Goal: Transaction & Acquisition: Purchase product/service

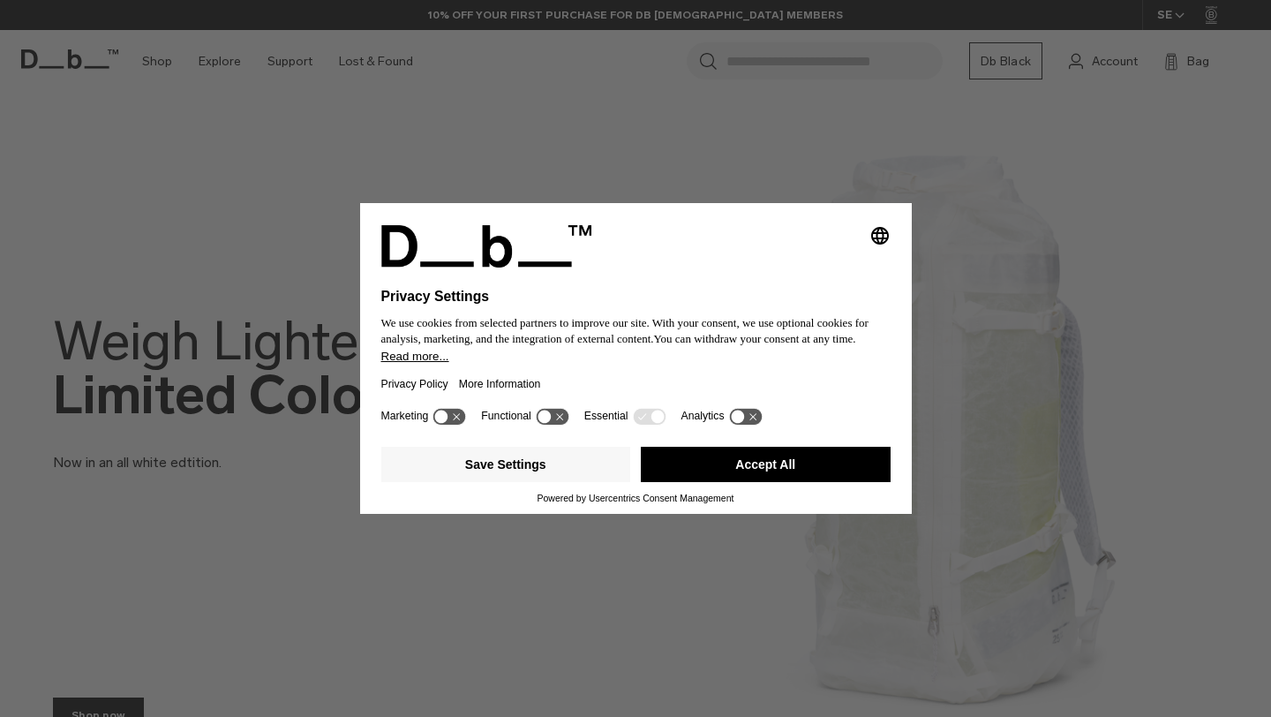
click at [743, 470] on button "Accept All" at bounding box center [766, 464] width 250 height 35
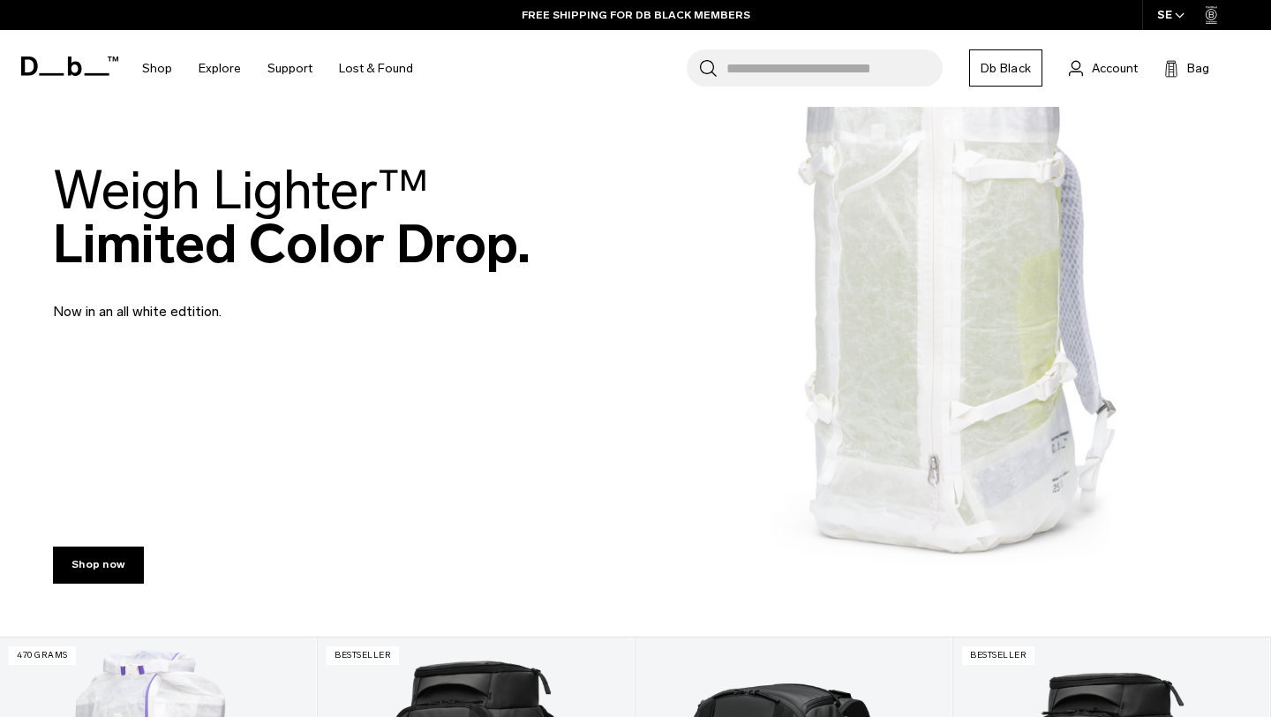
scroll to position [150, 0]
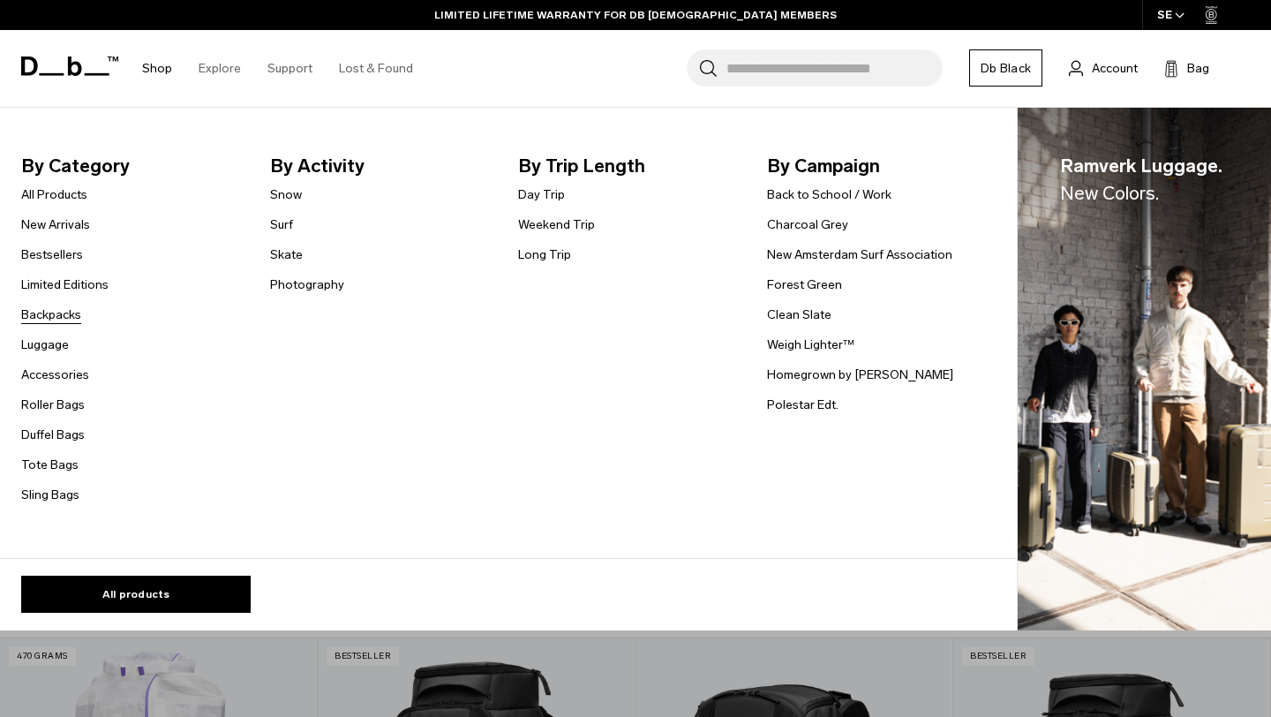
click at [58, 316] on link "Backpacks" at bounding box center [51, 314] width 60 height 19
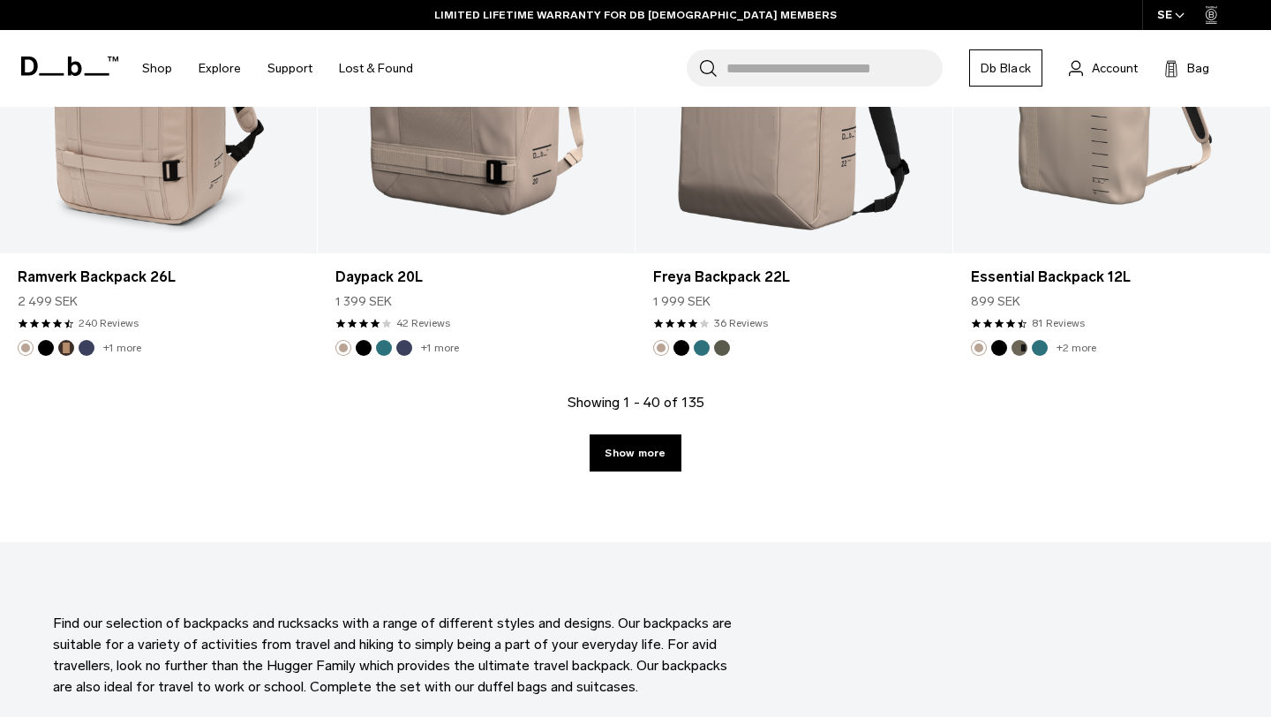
scroll to position [4925, 0]
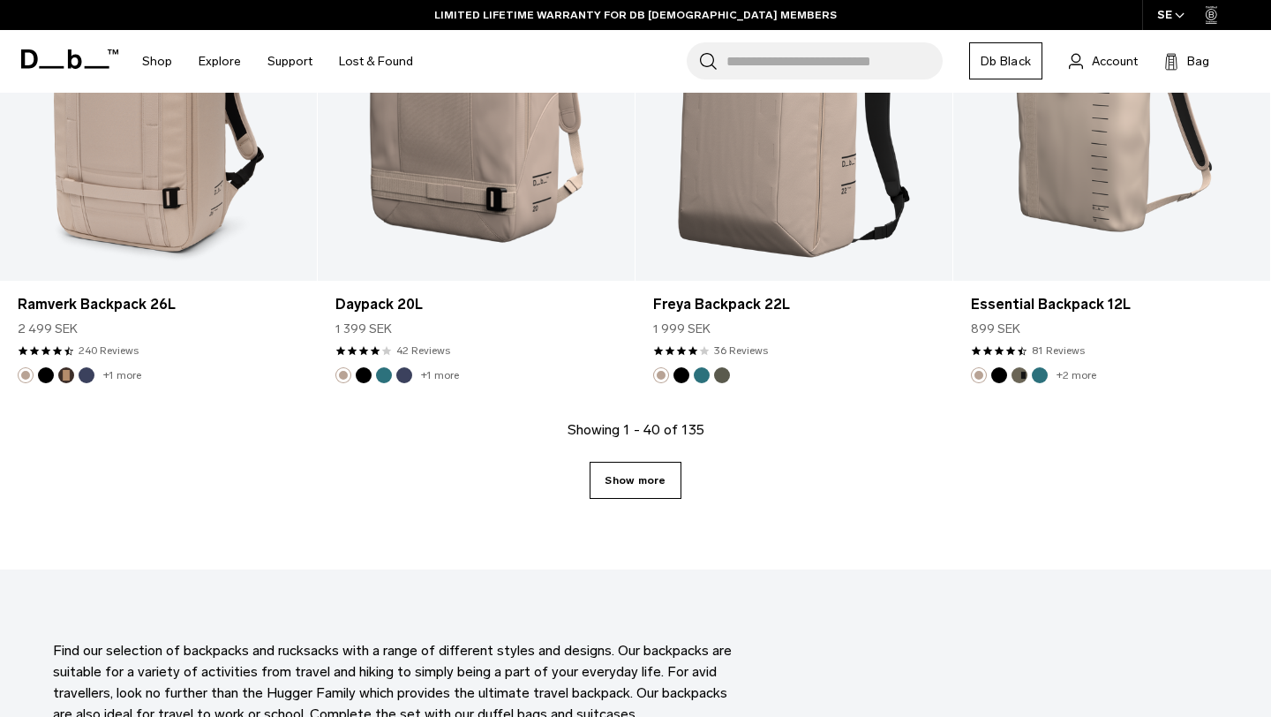
click at [659, 474] on link "Show more" at bounding box center [635, 480] width 91 height 37
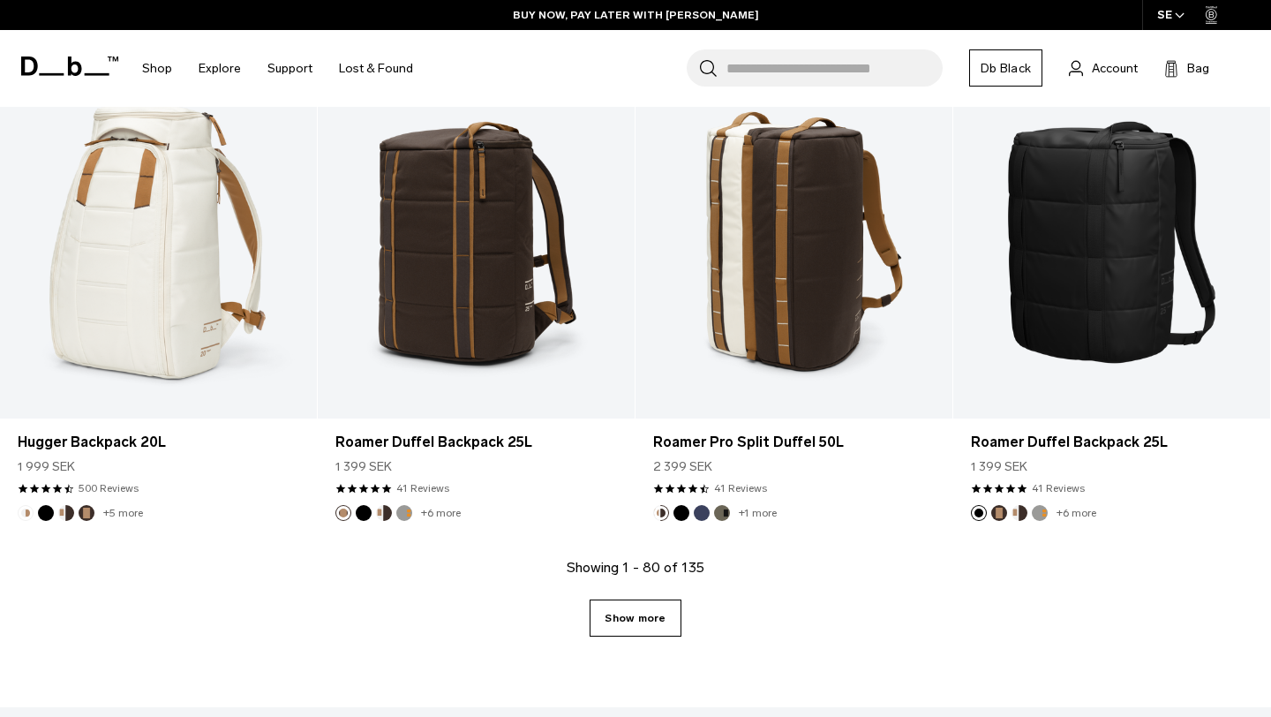
scroll to position [9694, 0]
click at [658, 613] on link "Show more" at bounding box center [635, 616] width 91 height 37
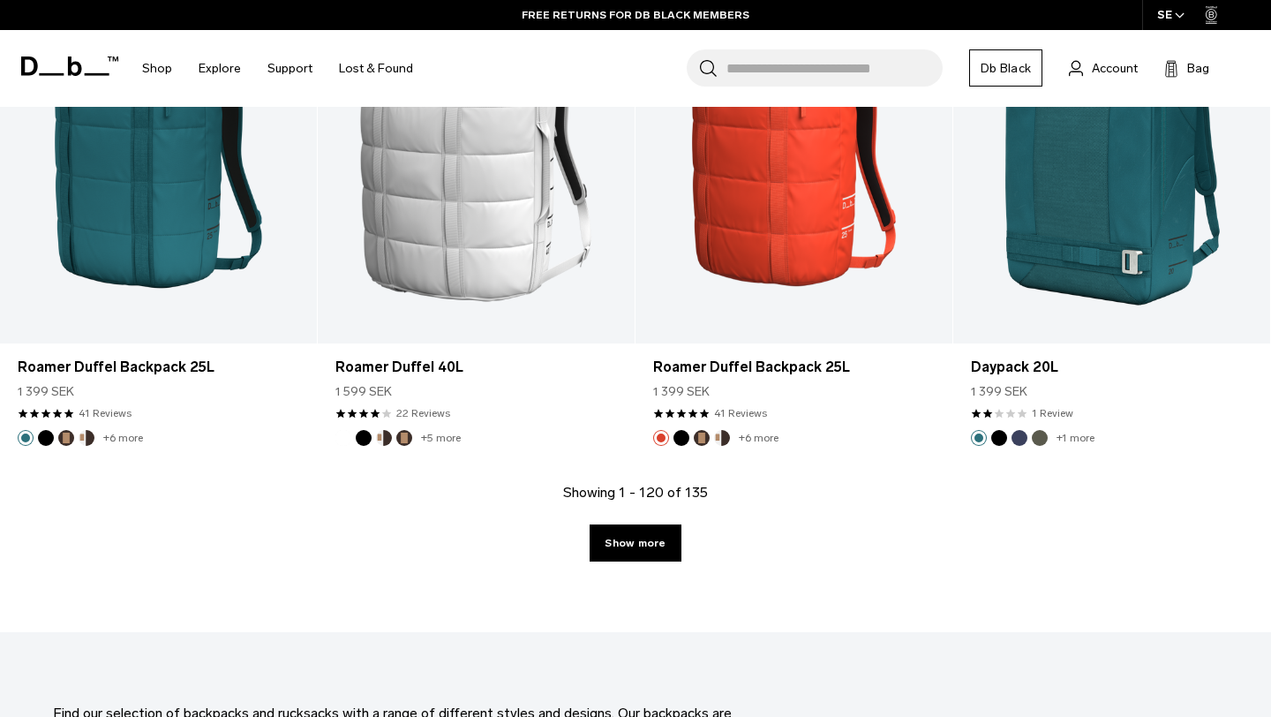
scroll to position [14697, 0]
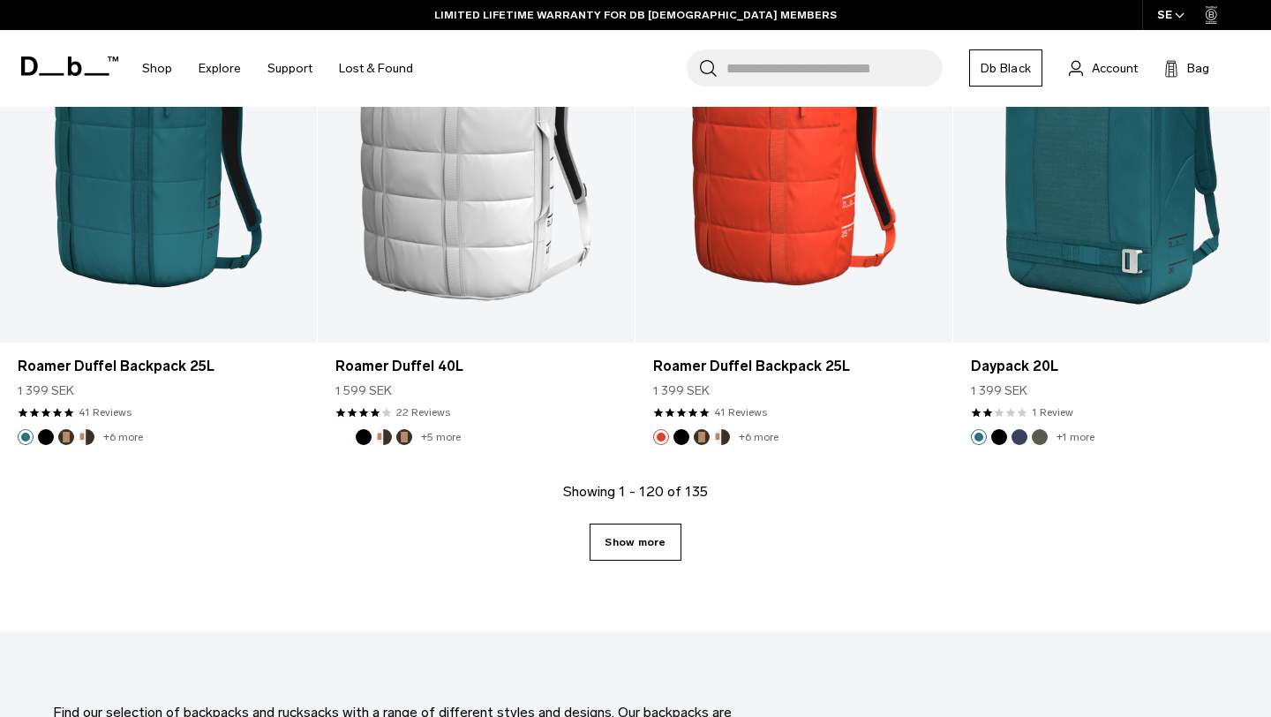
click at [646, 535] on link "Show more" at bounding box center [635, 541] width 91 height 37
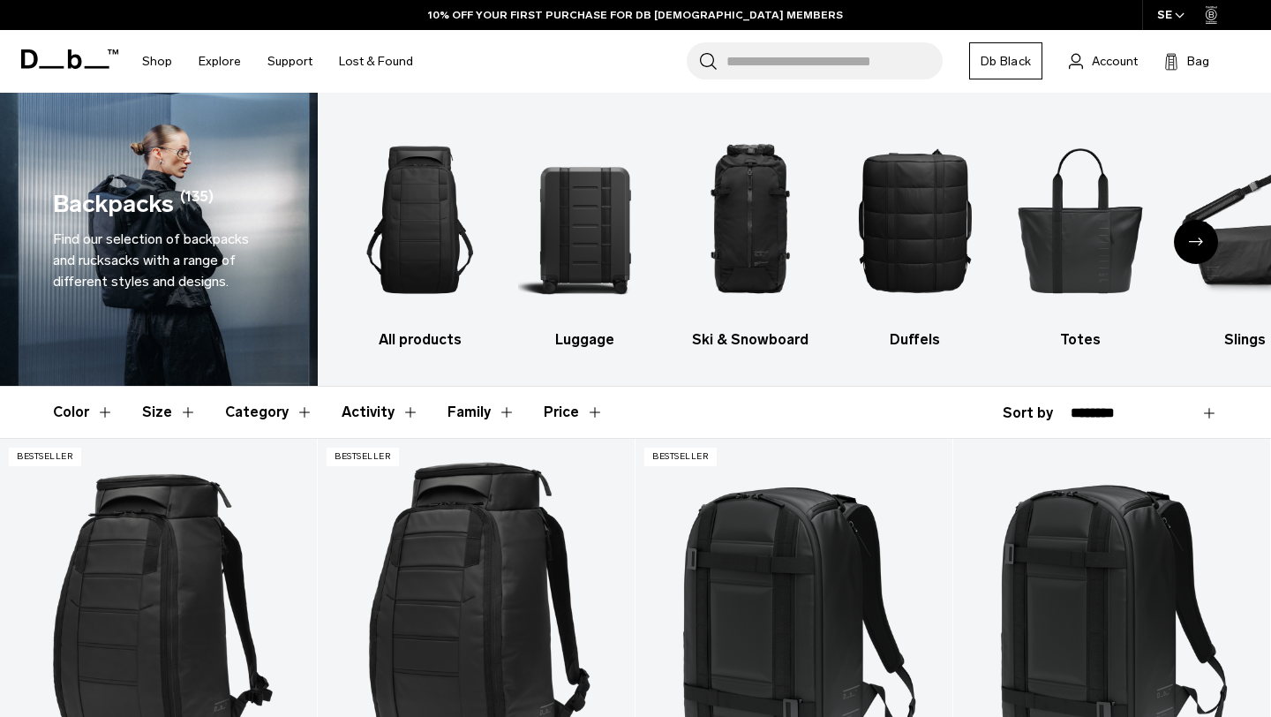
click at [107, 413] on button "Color" at bounding box center [83, 412] width 61 height 51
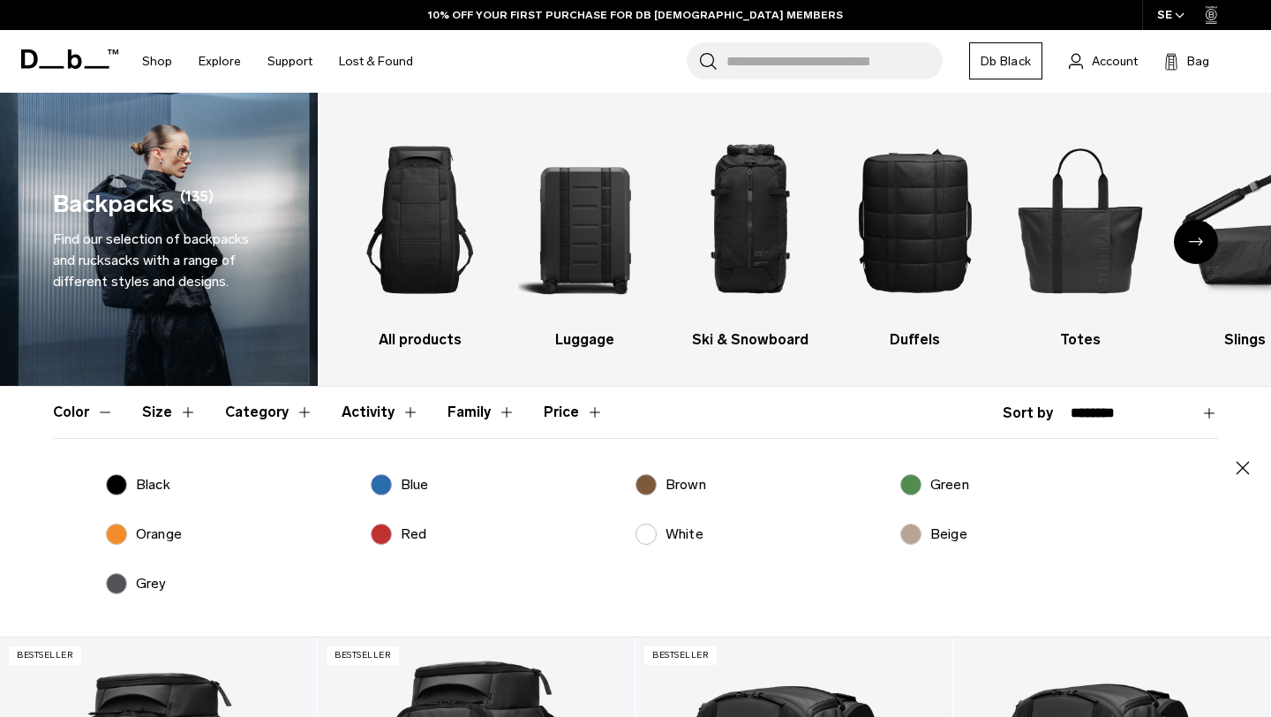
click at [107, 413] on button "Color" at bounding box center [83, 412] width 61 height 51
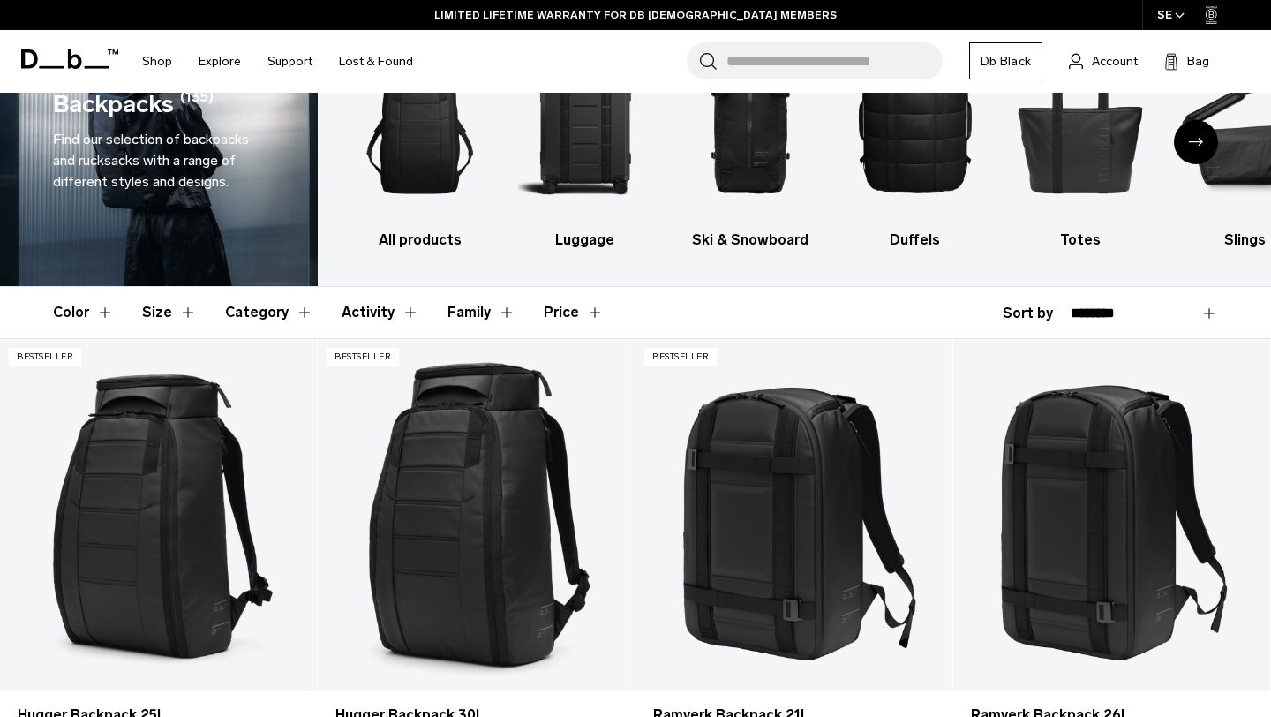
scroll to position [154, 0]
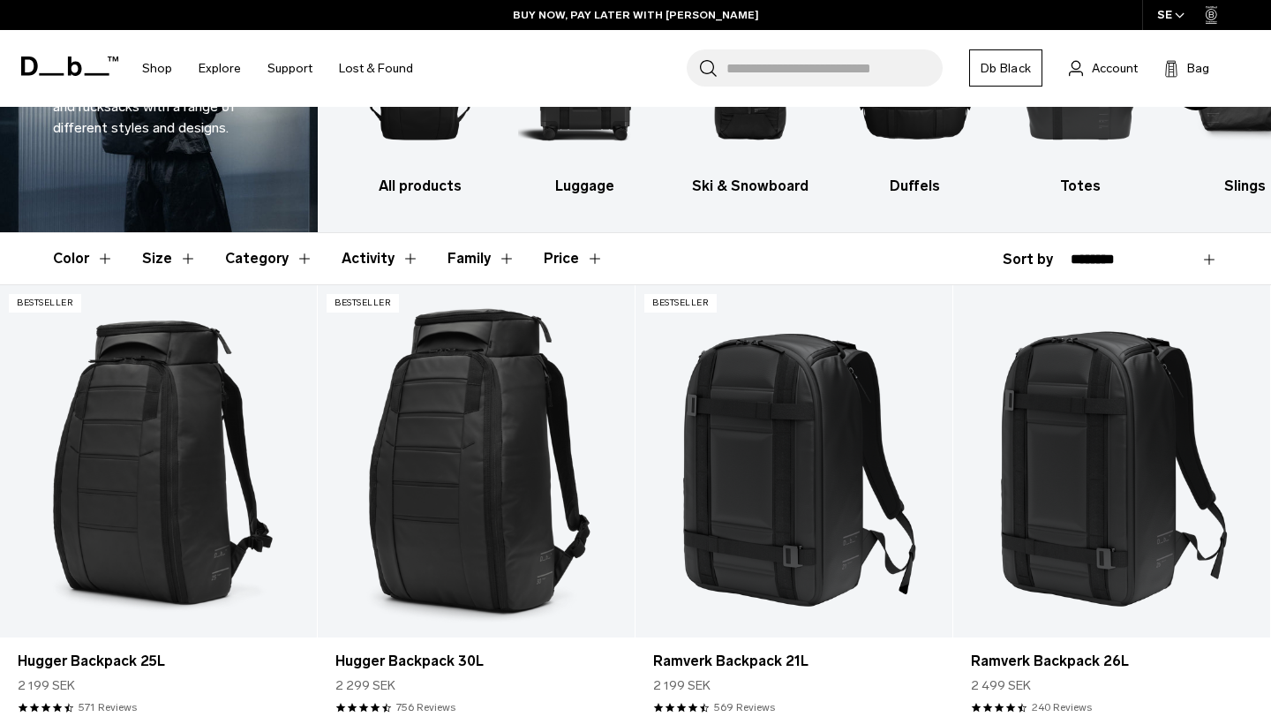
click at [297, 251] on button "Category" at bounding box center [269, 258] width 88 height 51
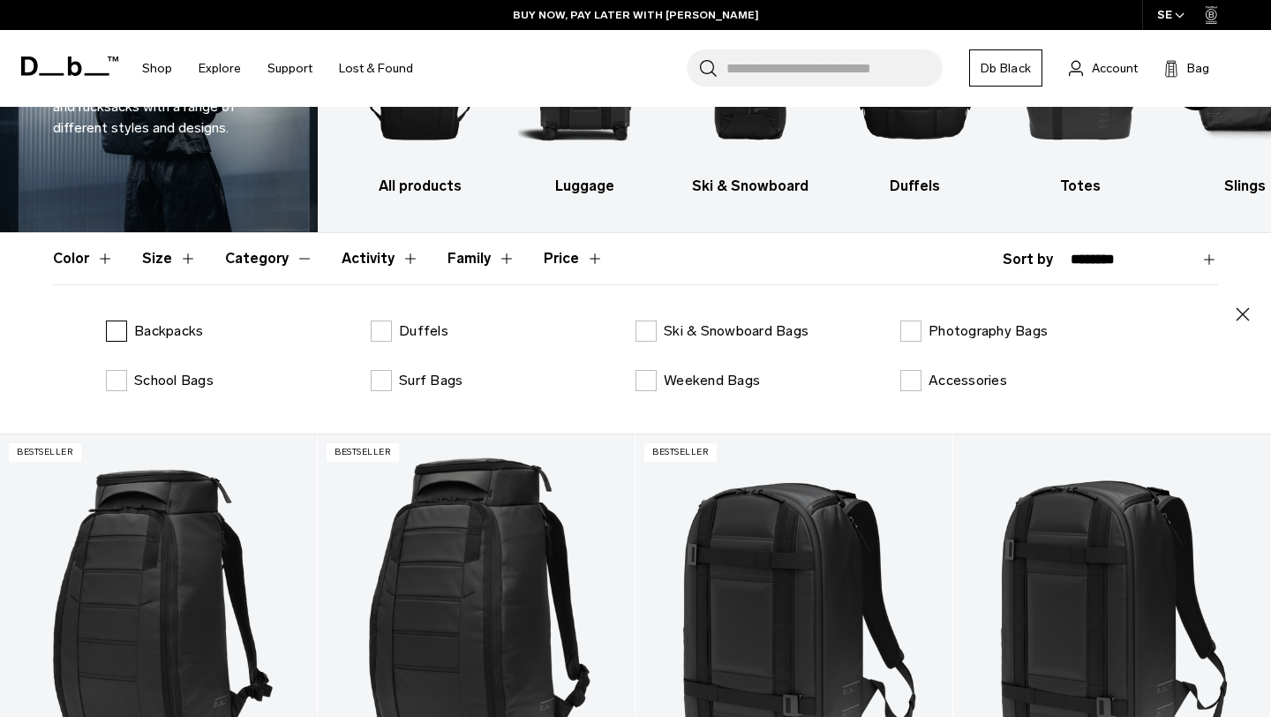
click at [114, 325] on label "Backpacks" at bounding box center [154, 330] width 97 height 21
click at [117, 382] on label "School Bags" at bounding box center [160, 380] width 108 height 21
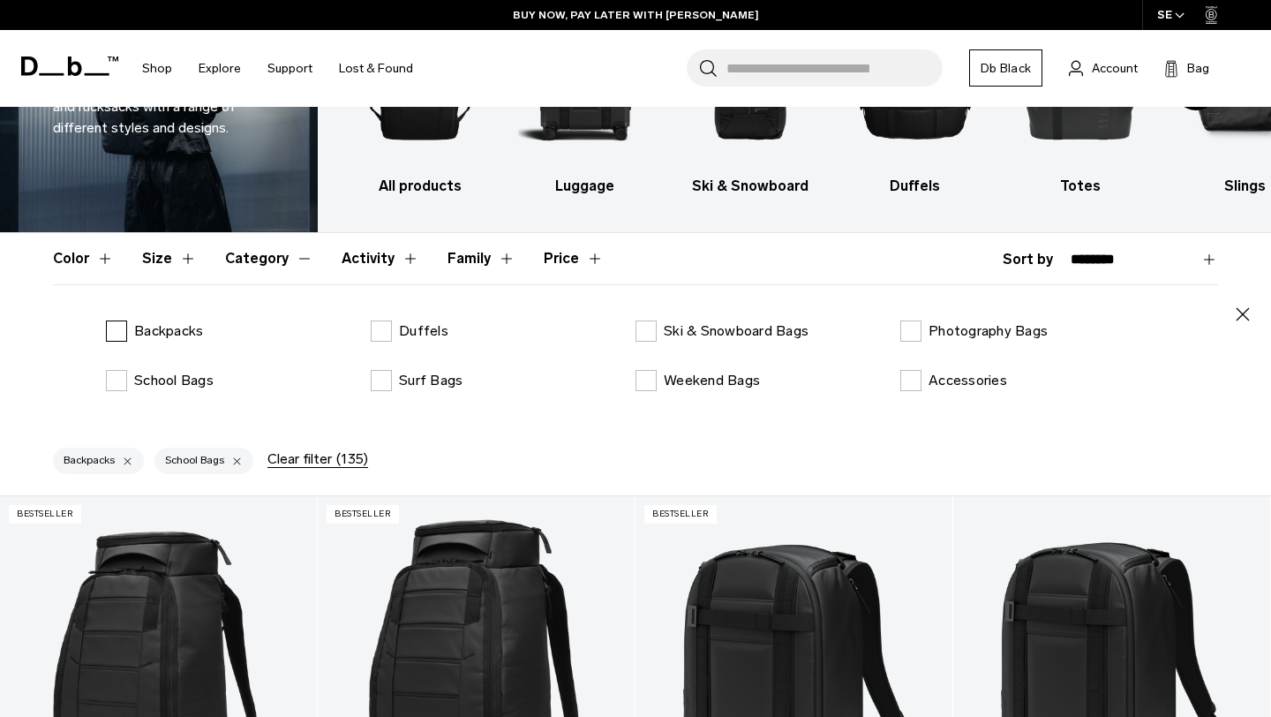
click at [117, 338] on label "Backpacks" at bounding box center [154, 330] width 97 height 21
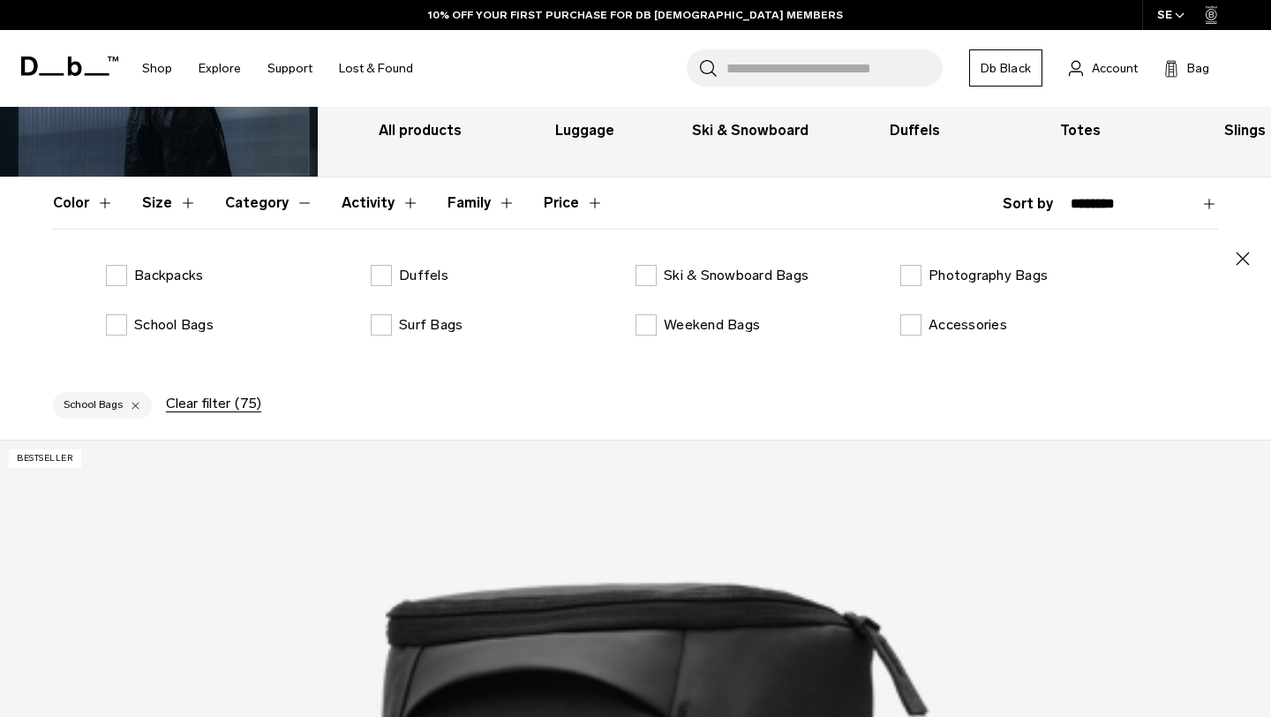
scroll to position [208, 0]
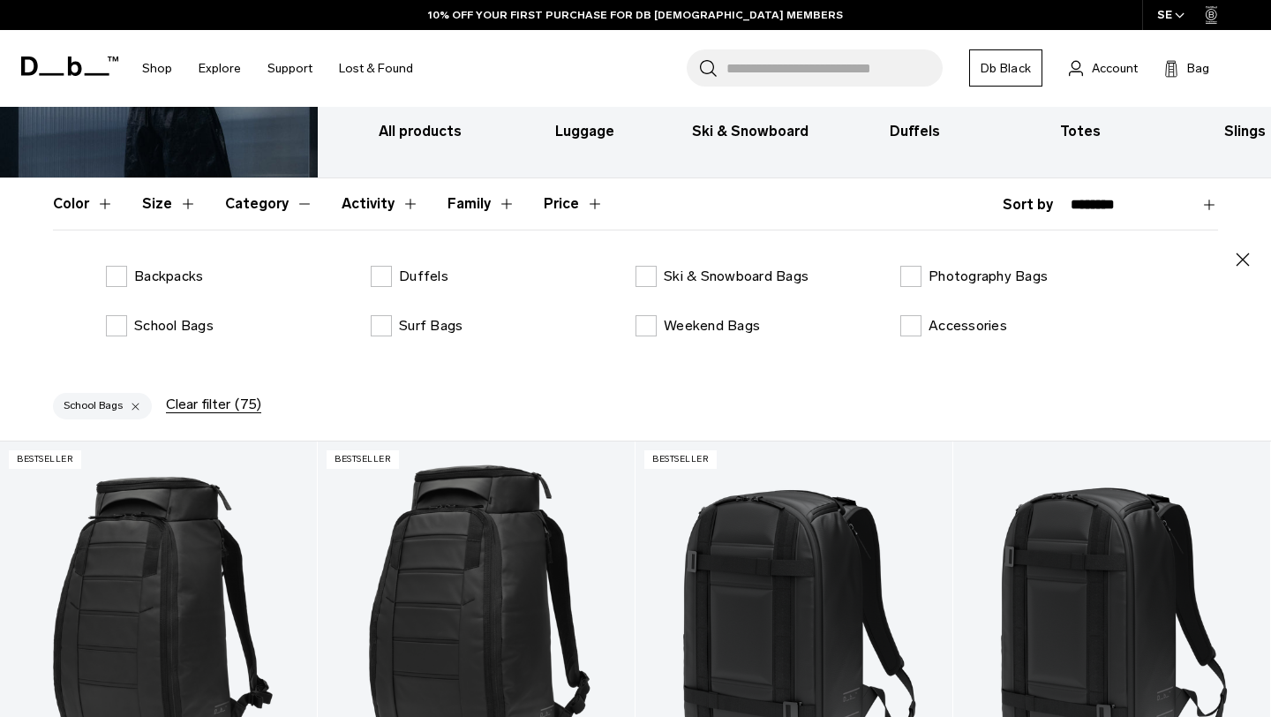
click at [1238, 264] on icon "button" at bounding box center [1242, 259] width 21 height 21
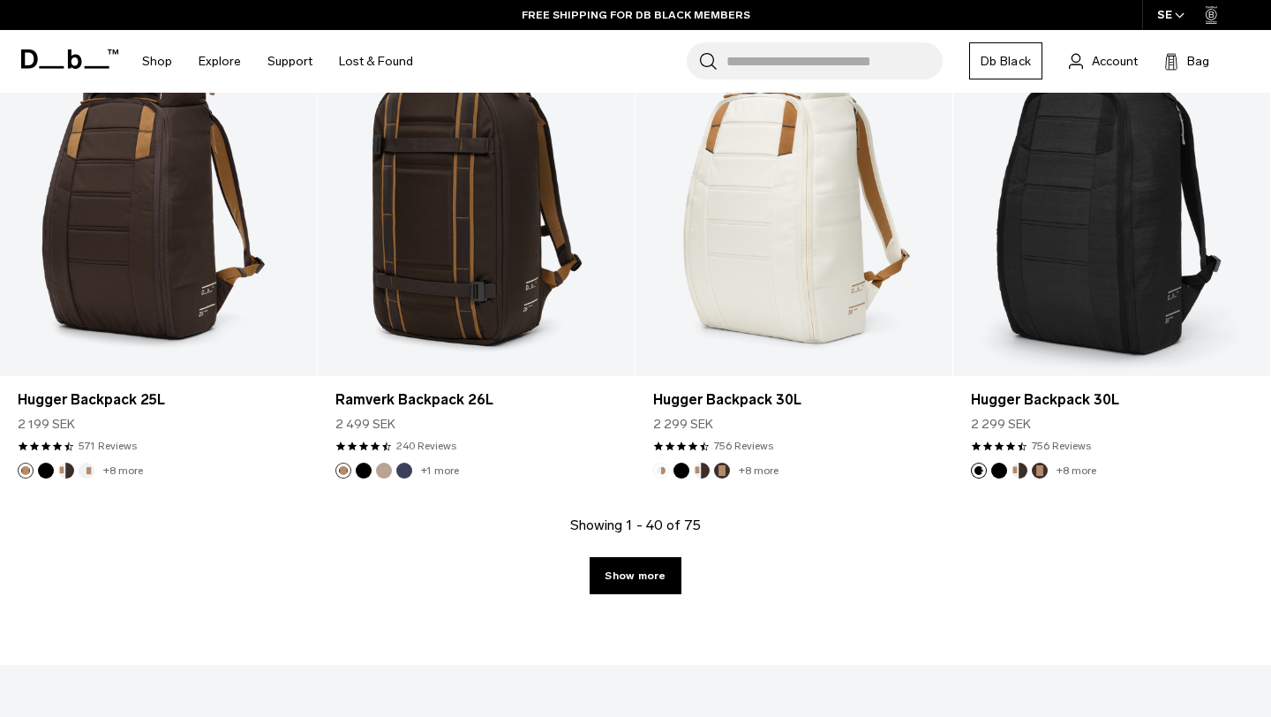
scroll to position [4894, 0]
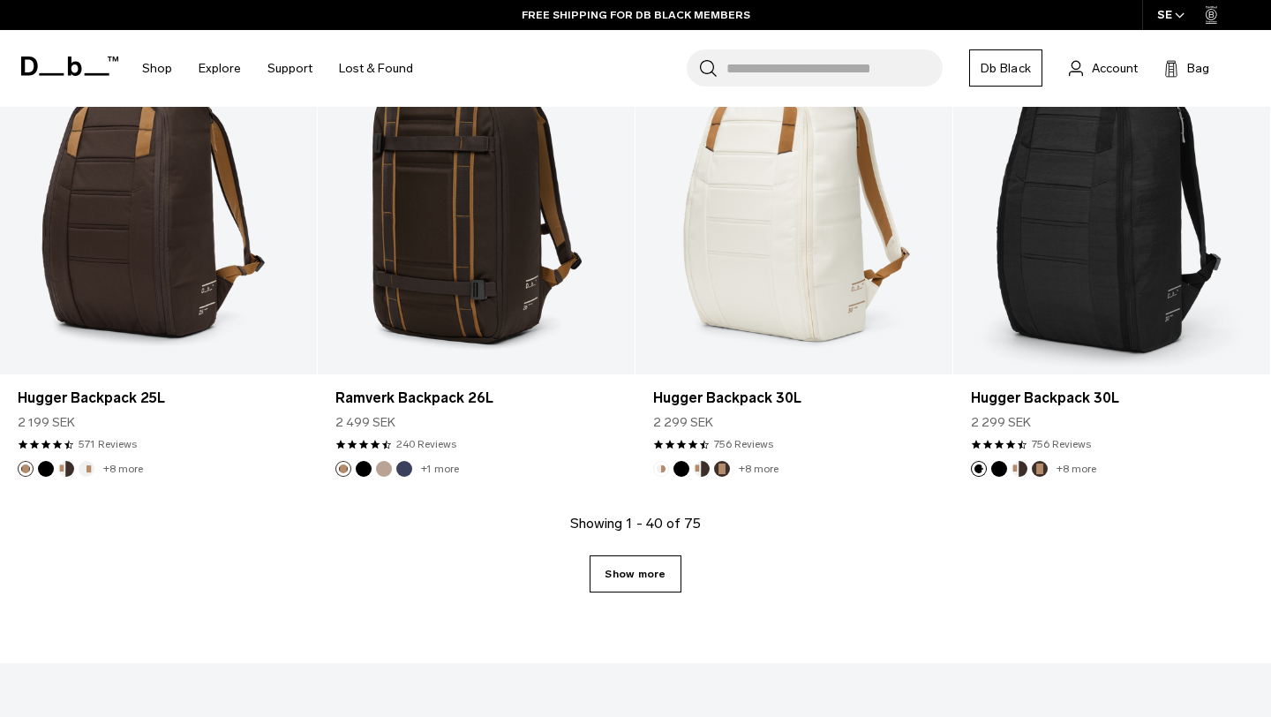
click at [635, 574] on link "Show more" at bounding box center [635, 573] width 91 height 37
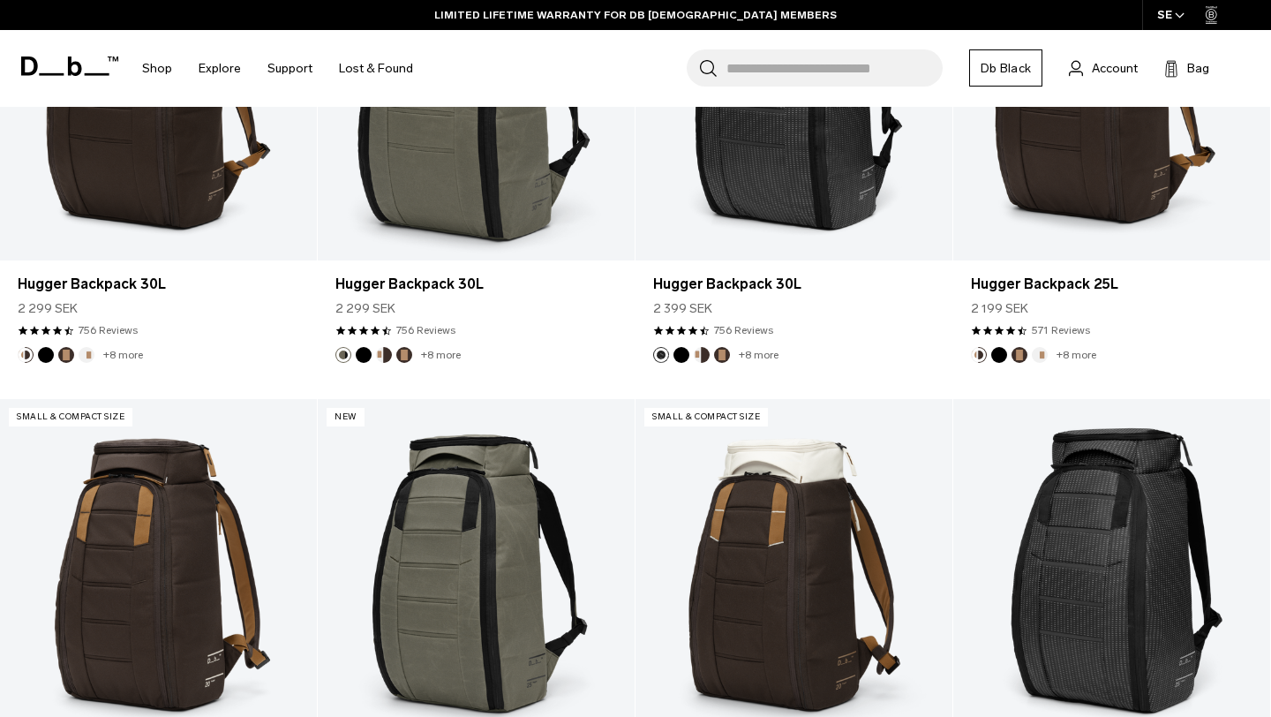
scroll to position [5477, 0]
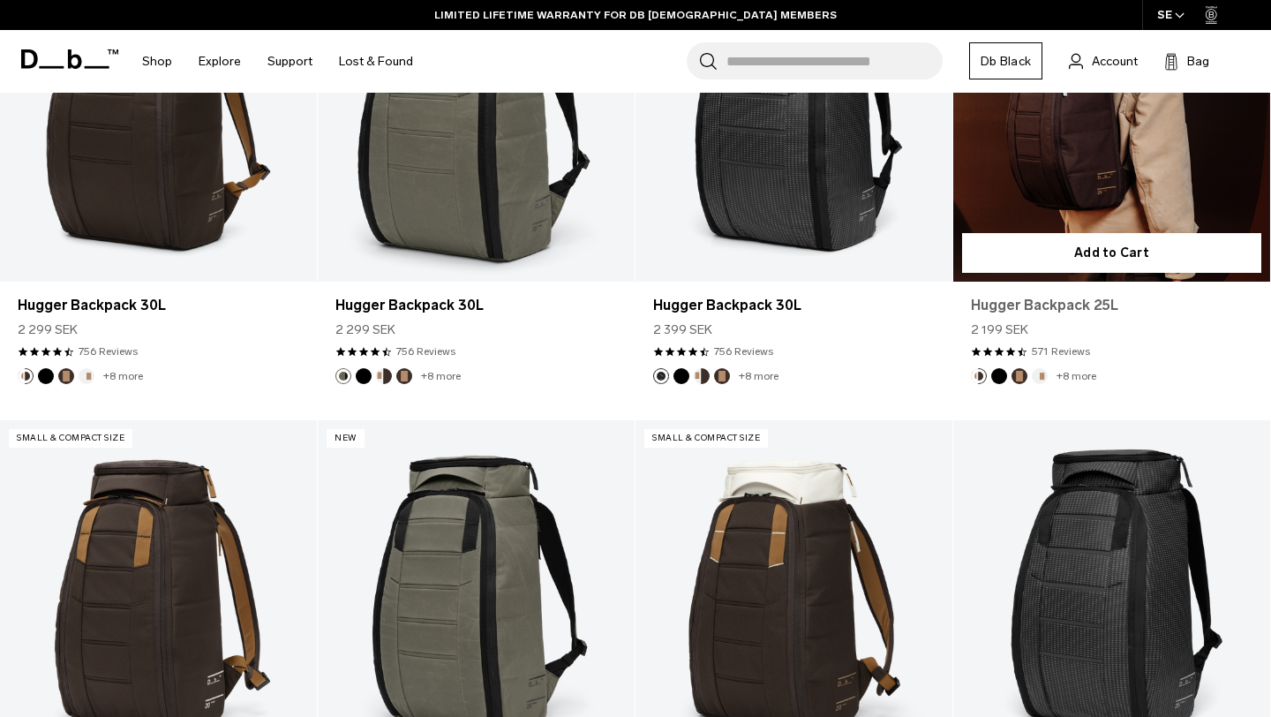
click at [1064, 301] on link "Hugger Backpack 25L" at bounding box center [1112, 305] width 282 height 21
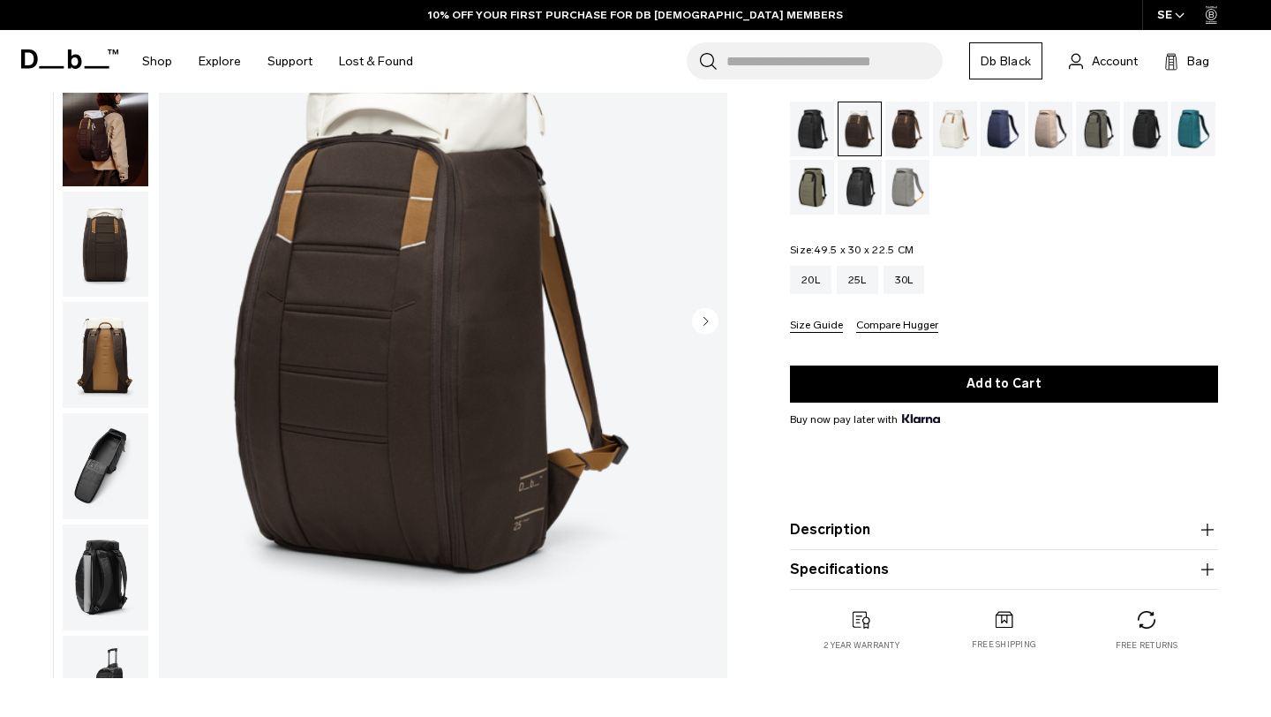
scroll to position [150, 0]
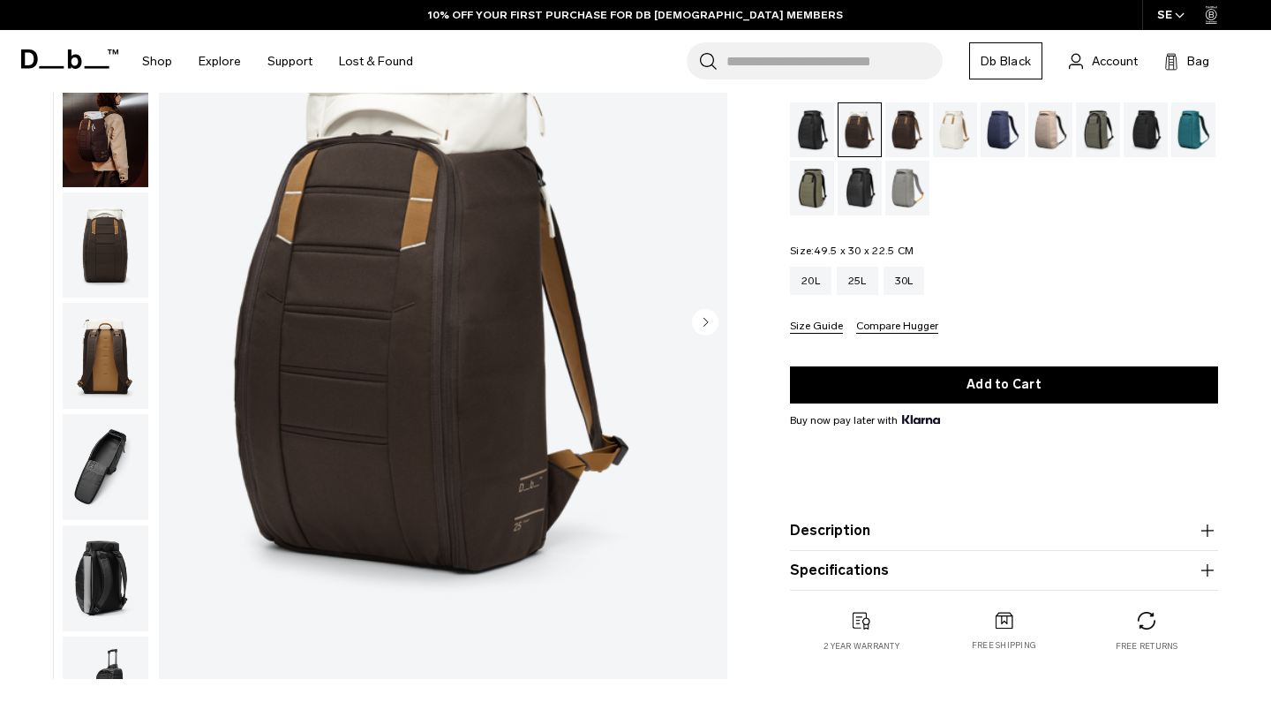
click at [698, 327] on circle "Next slide" at bounding box center [705, 322] width 26 height 26
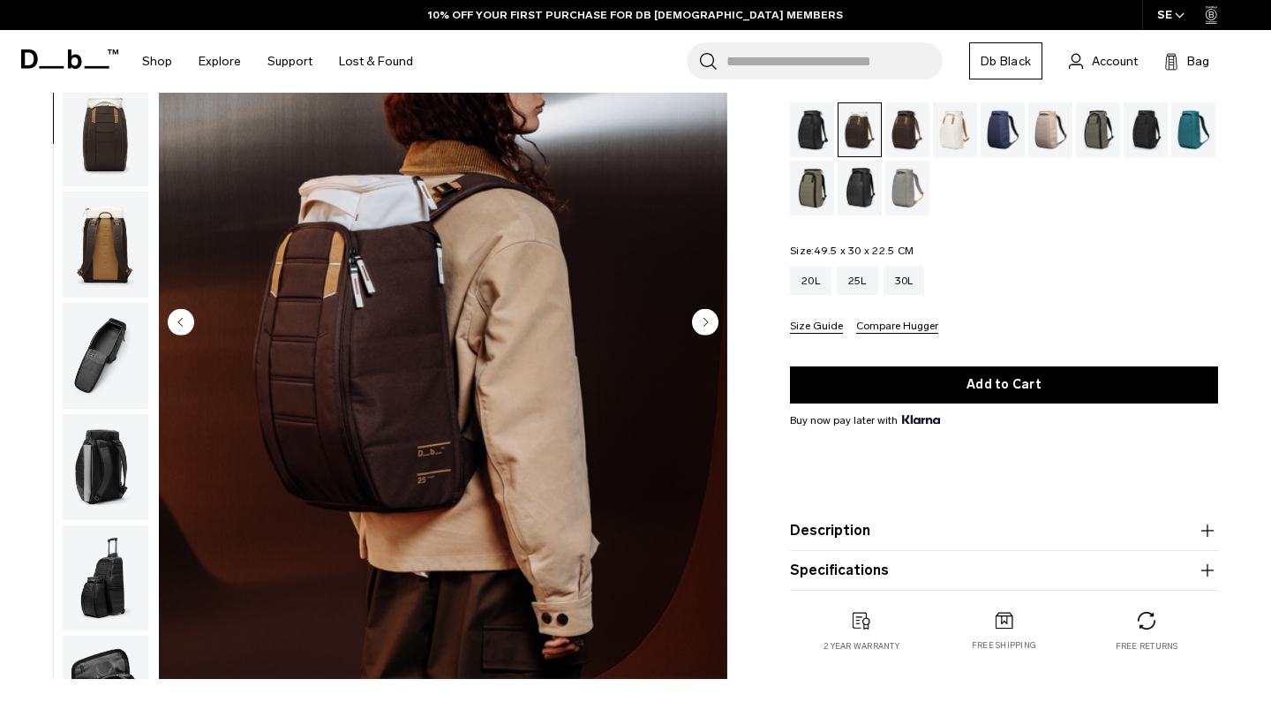
click at [698, 327] on circle "Next slide" at bounding box center [705, 322] width 26 height 26
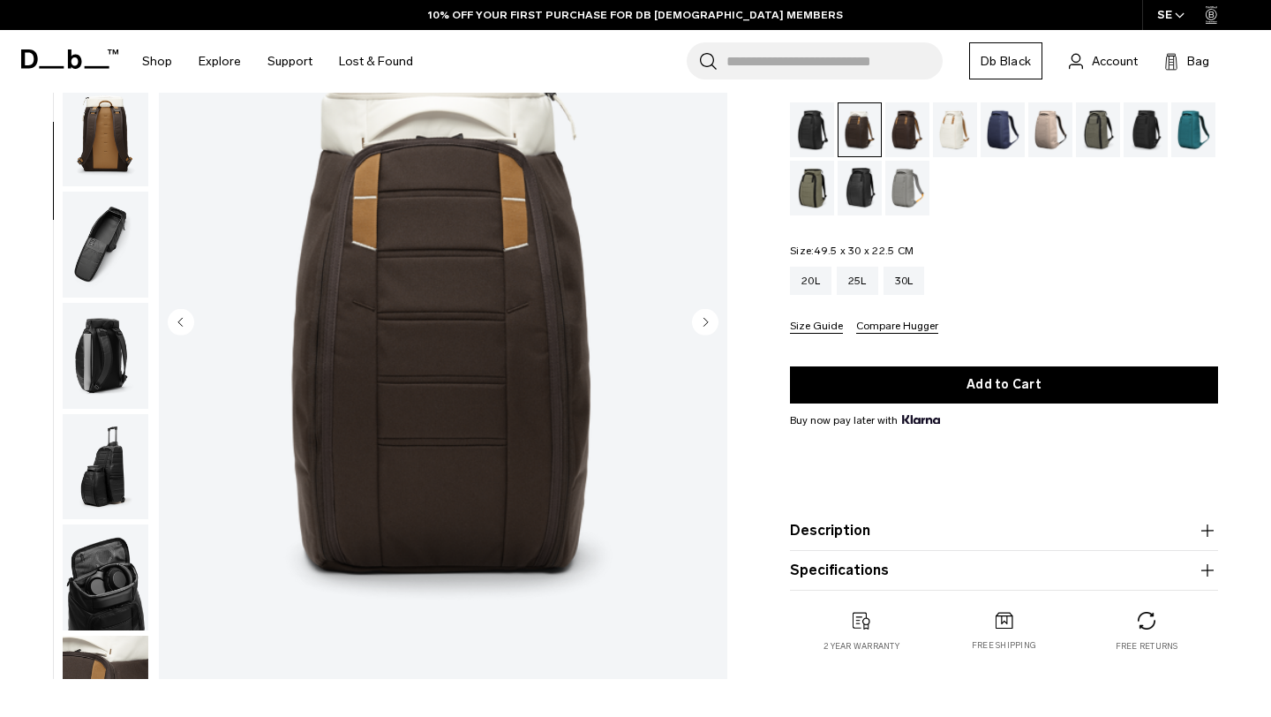
click at [698, 327] on circle "Next slide" at bounding box center [705, 322] width 26 height 26
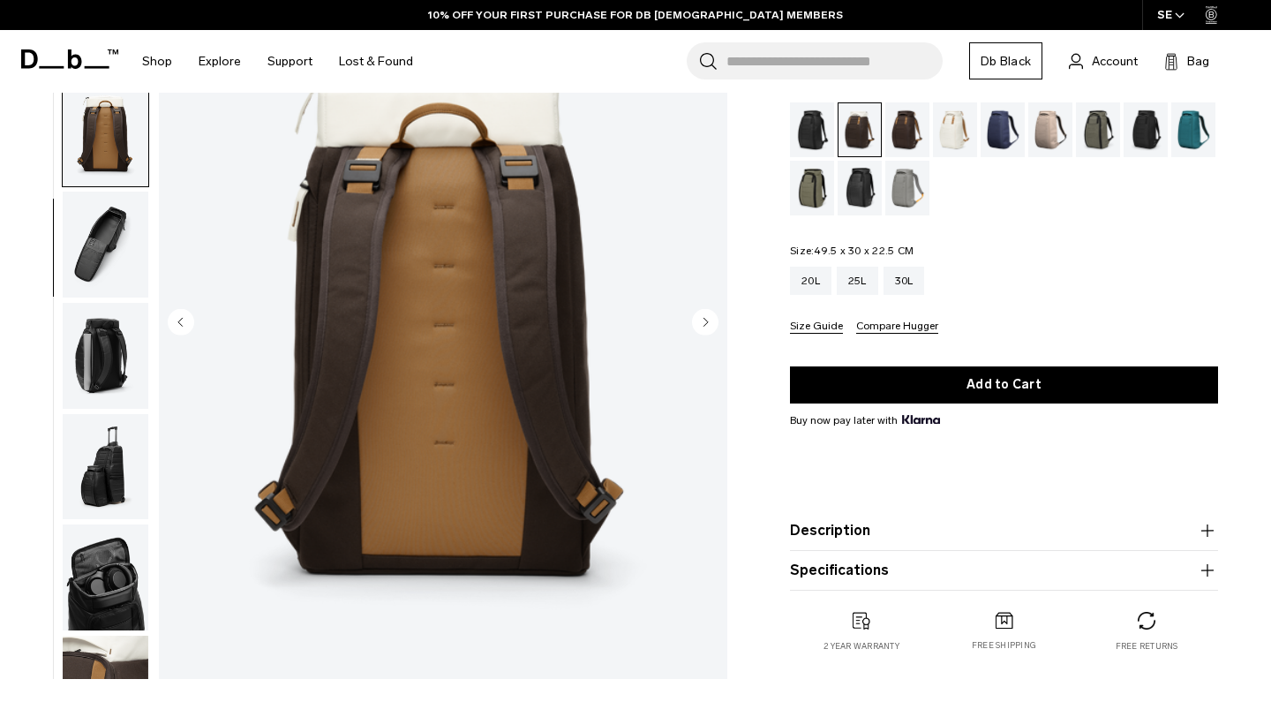
scroll to position [286, 0]
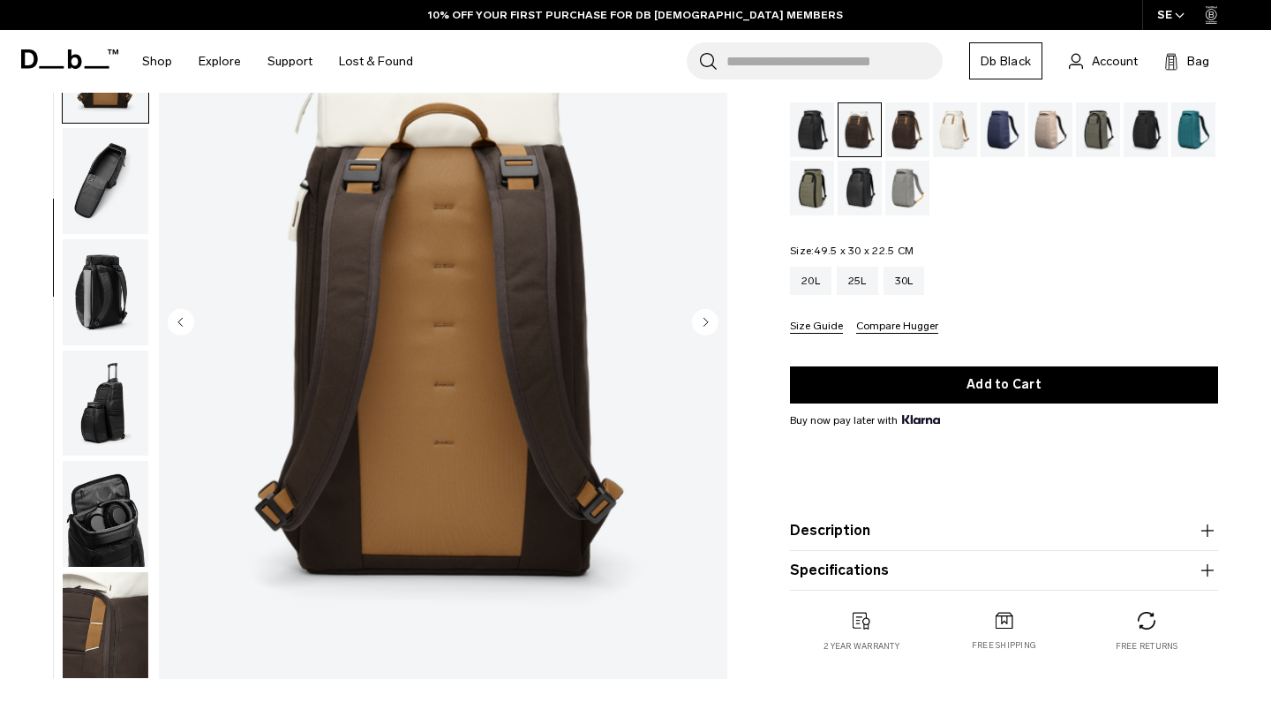
click at [698, 327] on circle "Next slide" at bounding box center [705, 322] width 26 height 26
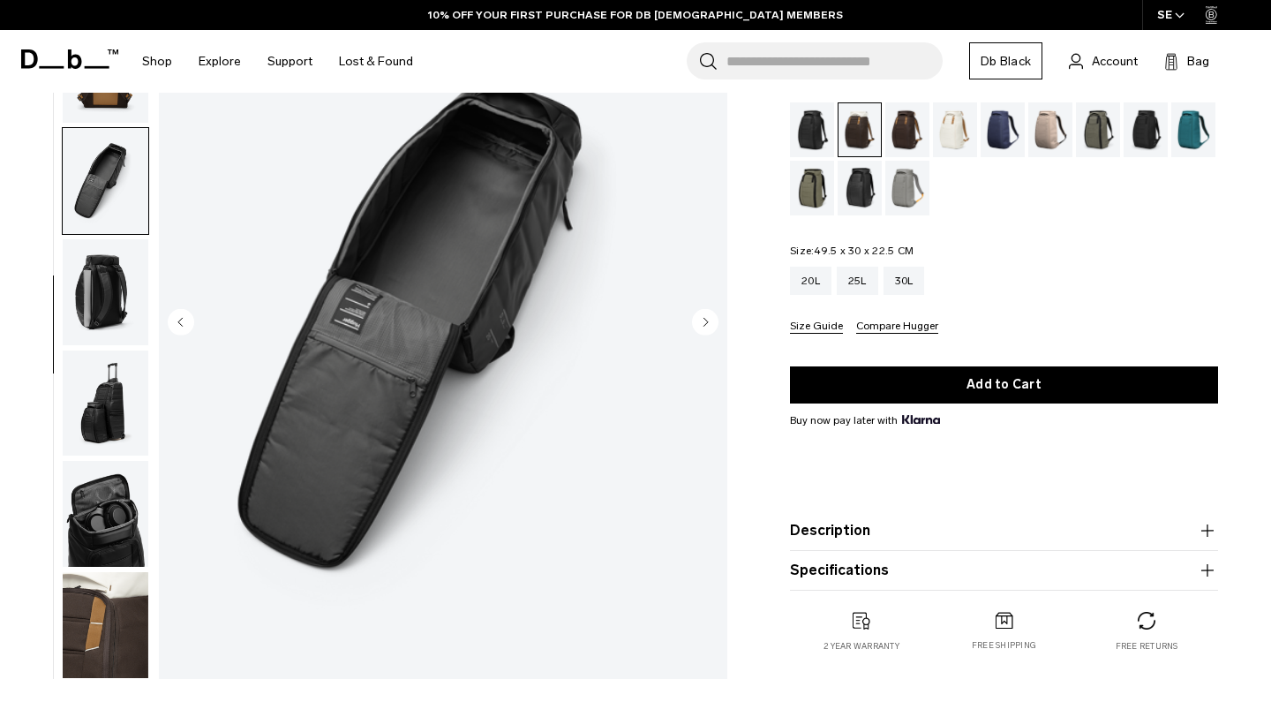
click at [908, 131] on div "Espresso" at bounding box center [907, 129] width 45 height 55
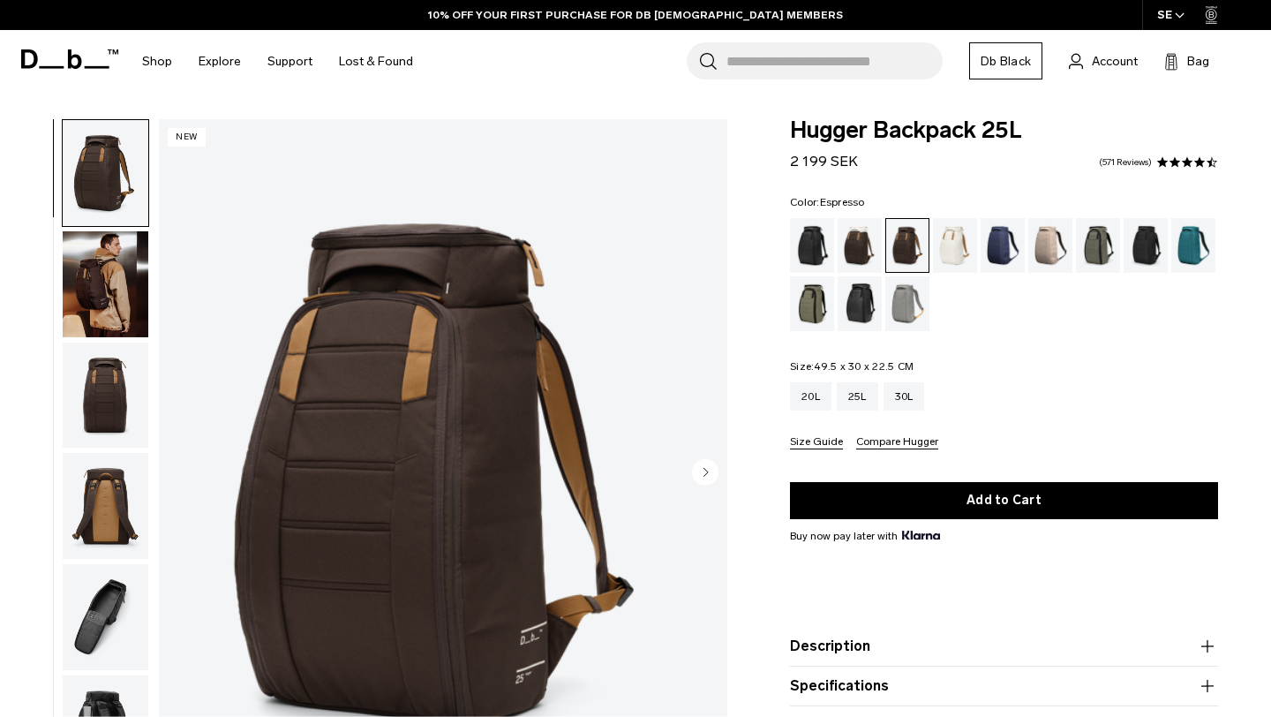
click at [705, 471] on icon "Next slide" at bounding box center [706, 472] width 4 height 8
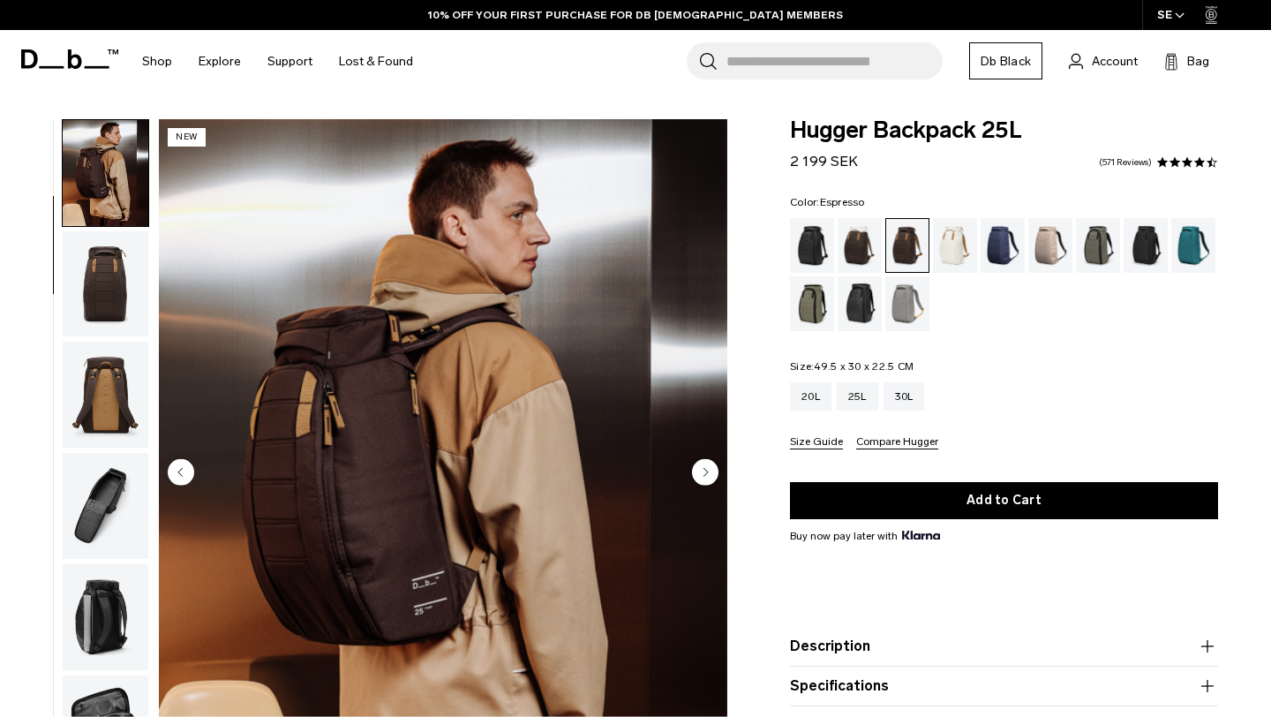
click at [705, 471] on icon "Next slide" at bounding box center [706, 472] width 4 height 8
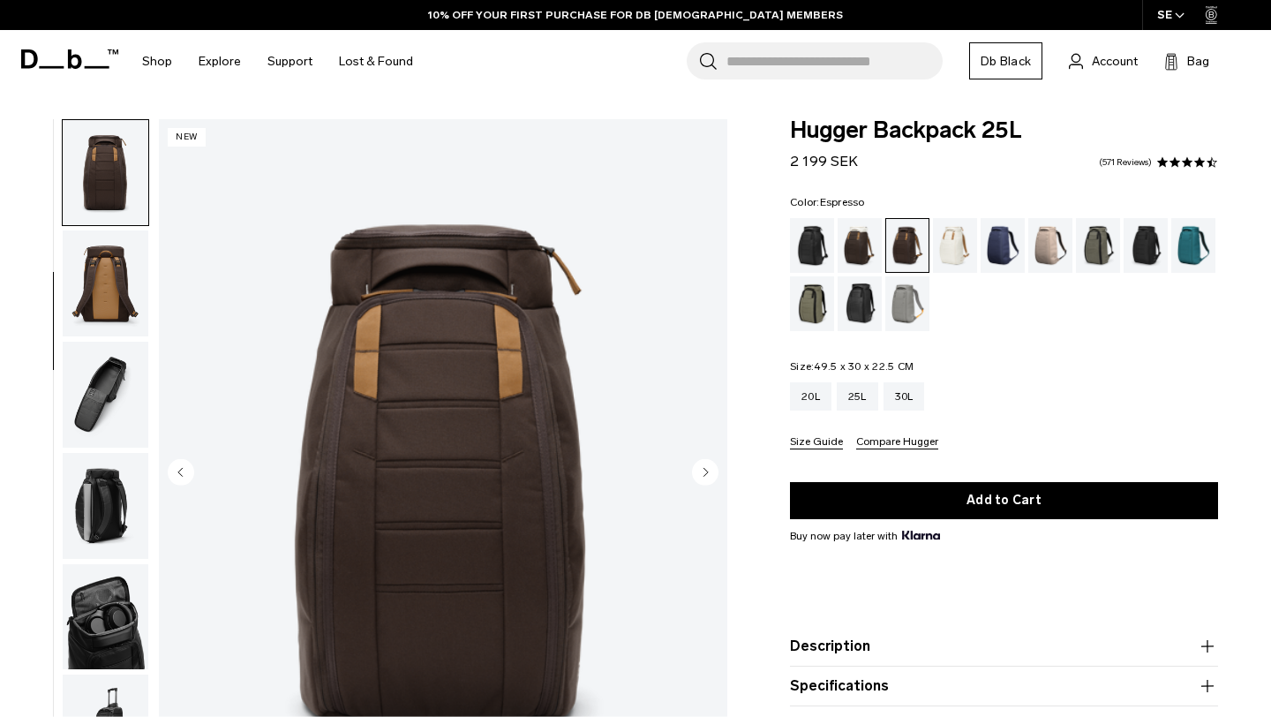
click at [705, 471] on icon "Next slide" at bounding box center [706, 472] width 4 height 8
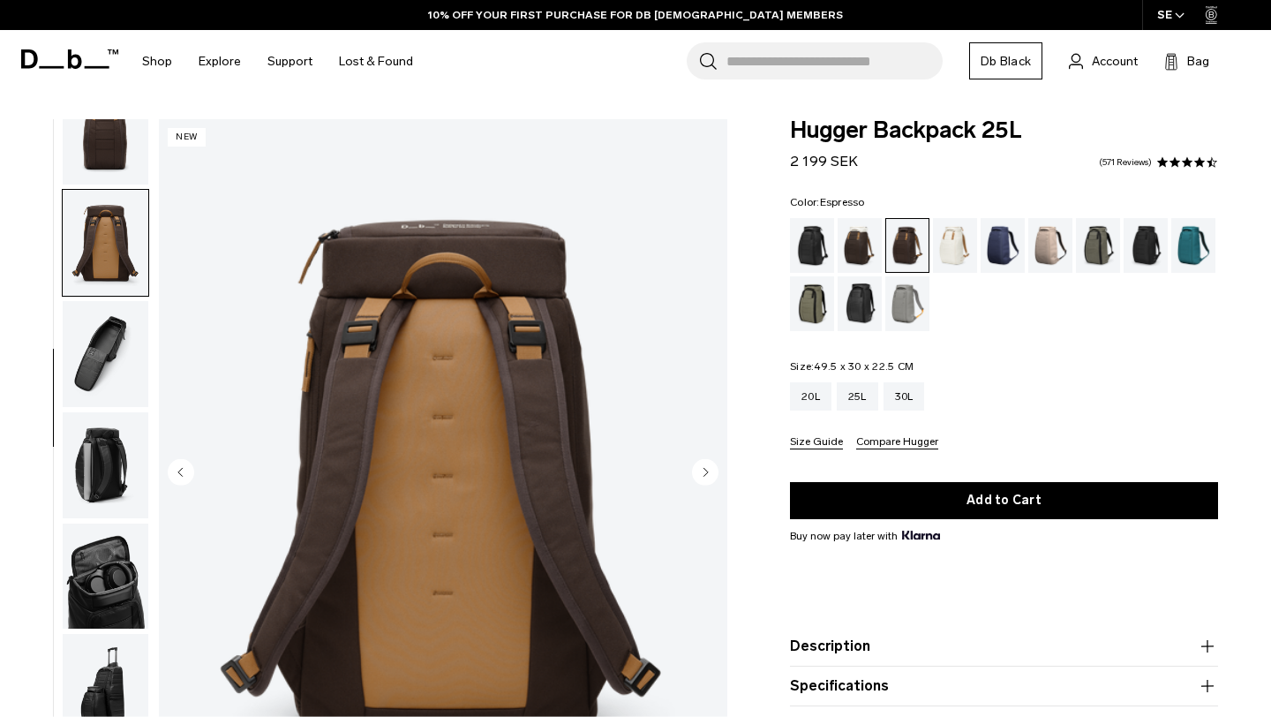
scroll to position [286, 0]
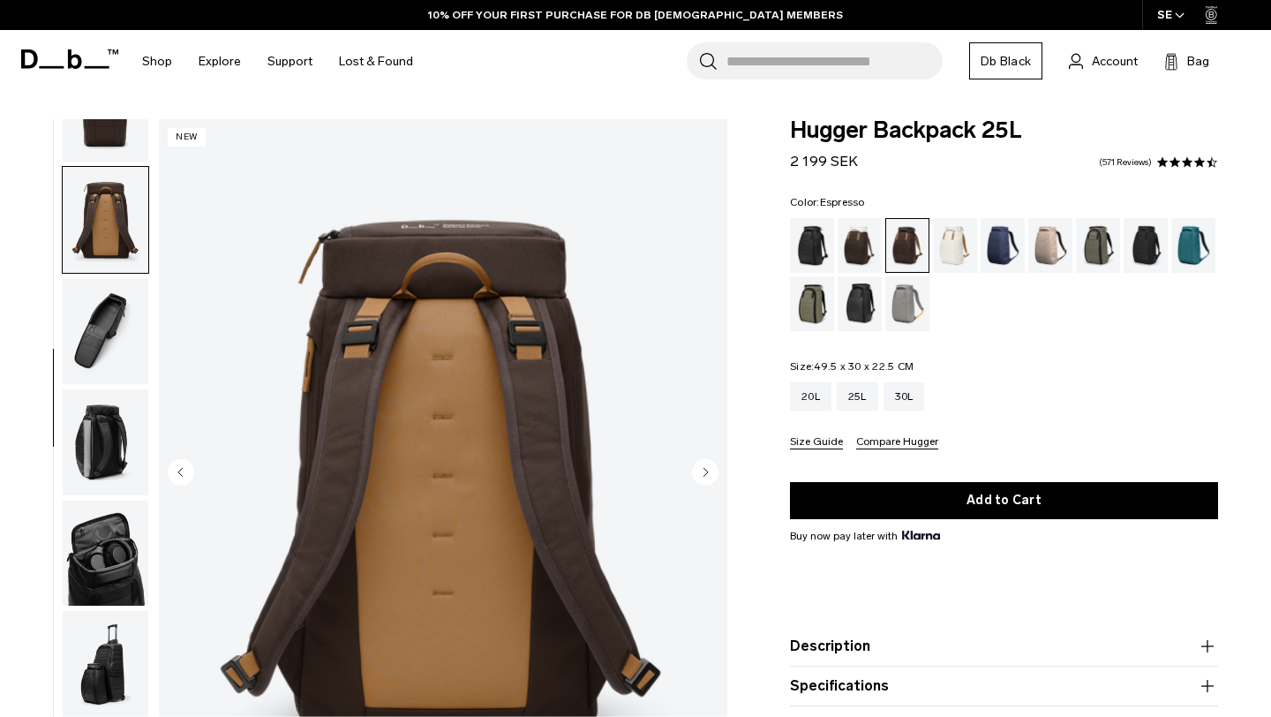
click at [705, 471] on icon "Next slide" at bounding box center [706, 472] width 4 height 8
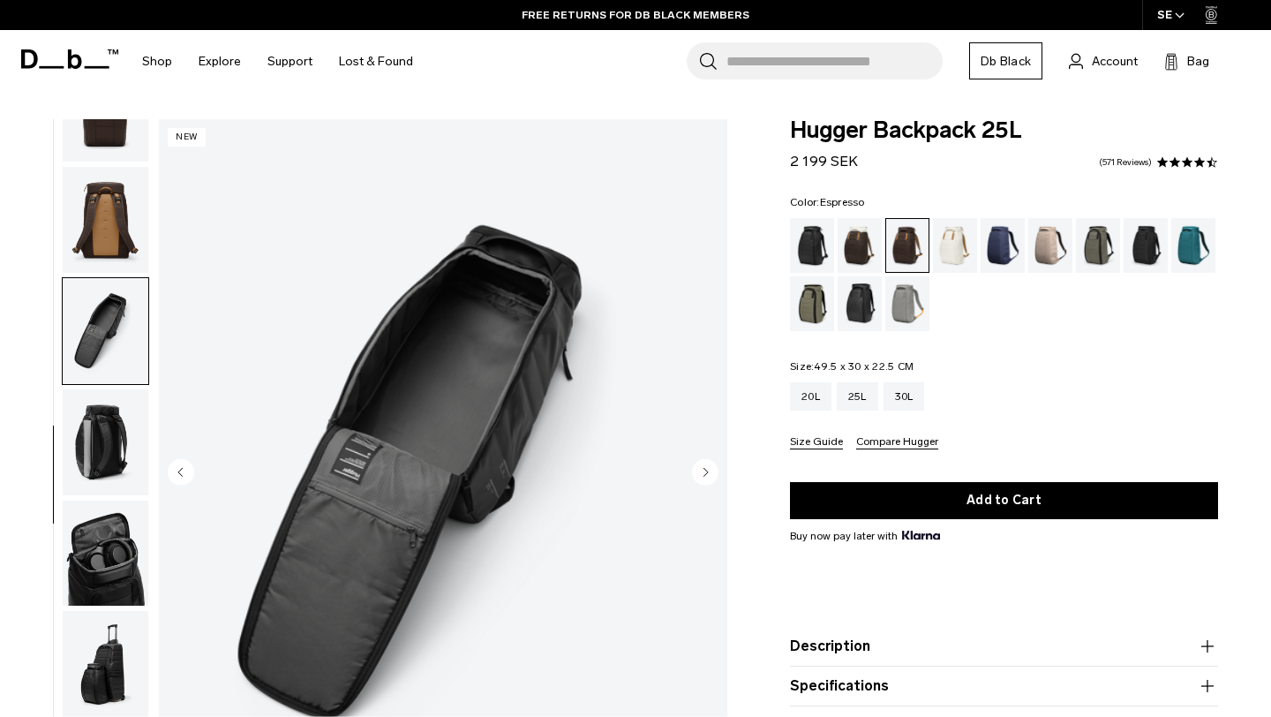
click at [135, 427] on img "button" at bounding box center [106, 442] width 86 height 106
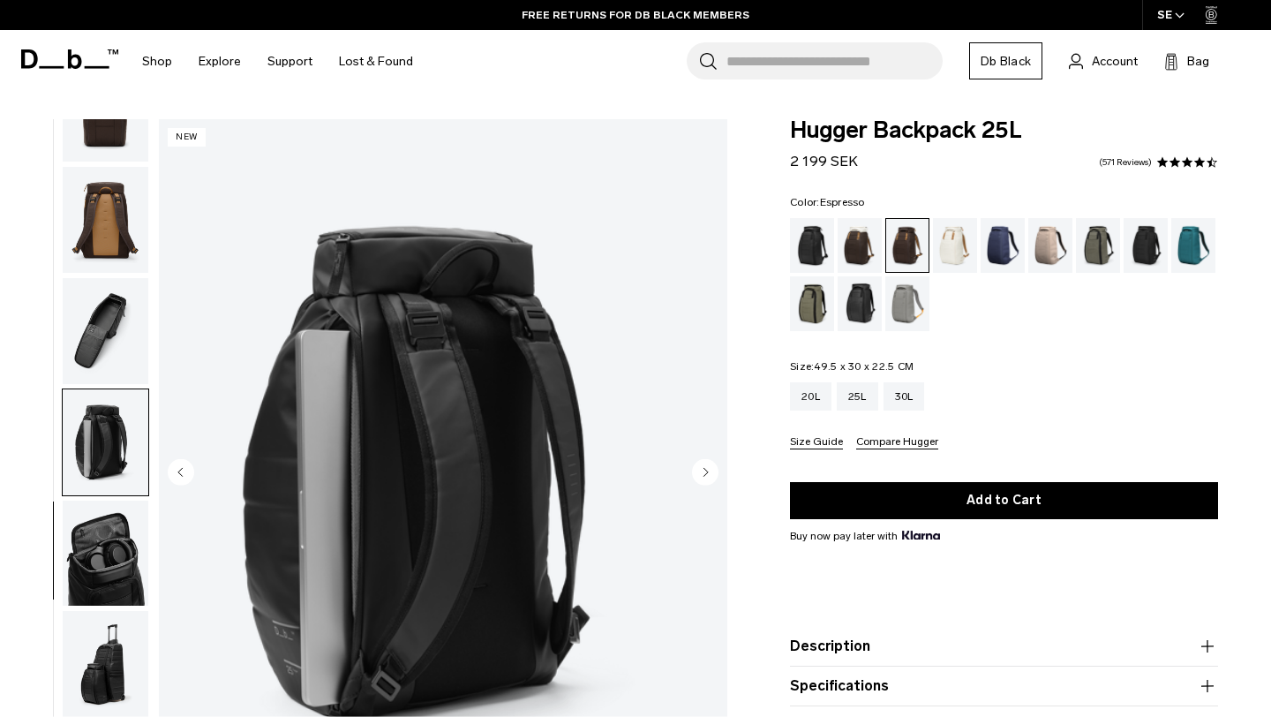
click at [105, 500] on img "button" at bounding box center [106, 553] width 86 height 106
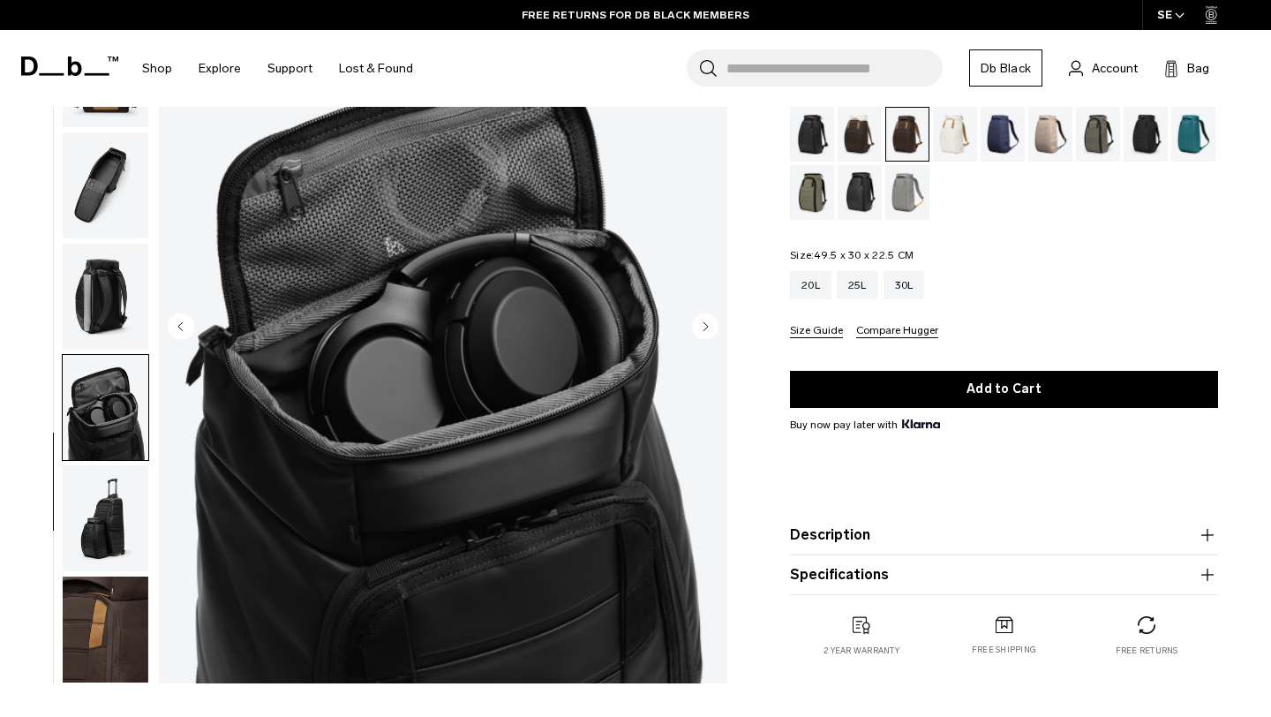
click at [104, 530] on img "button" at bounding box center [106, 518] width 86 height 106
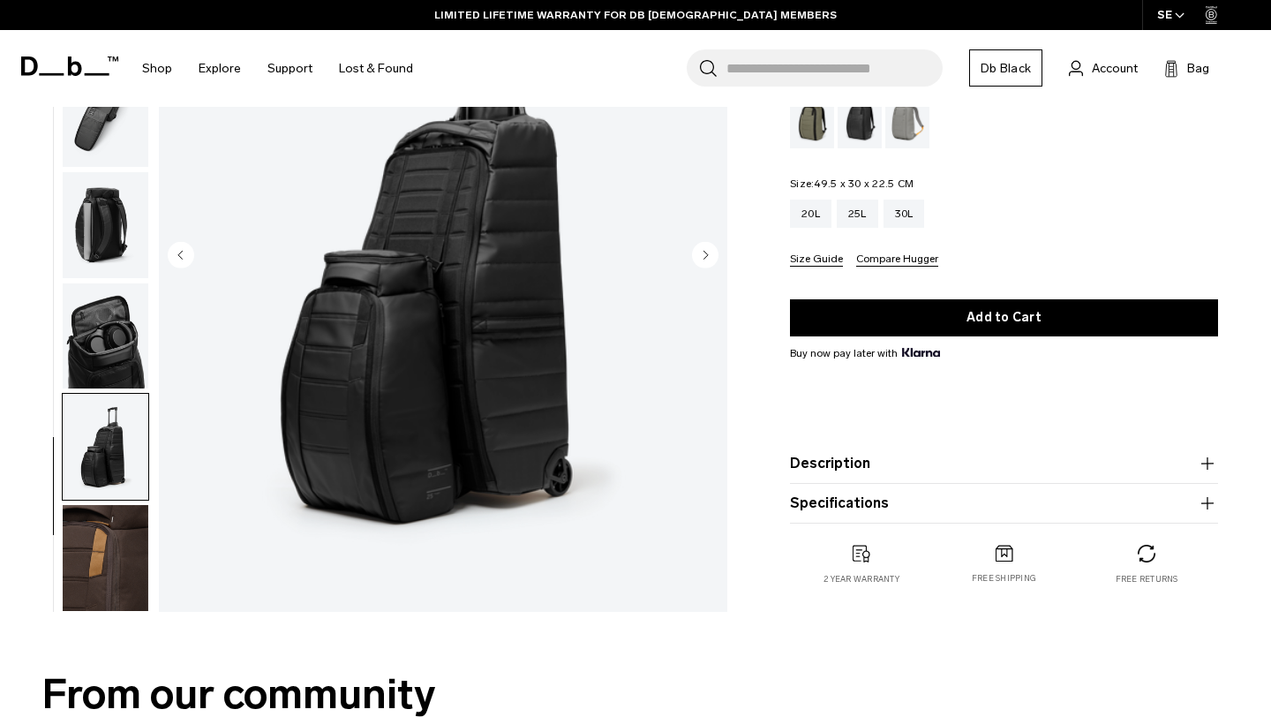
scroll to position [216, 0]
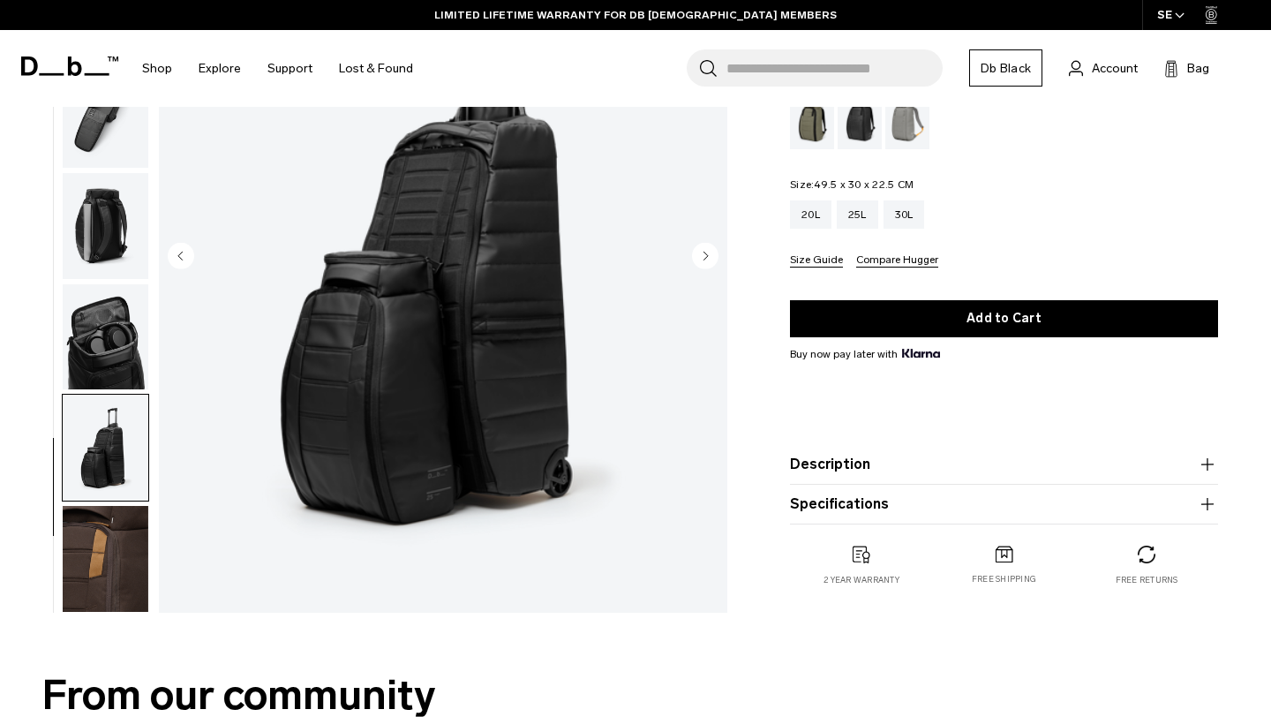
click at [104, 532] on img "button" at bounding box center [106, 559] width 86 height 106
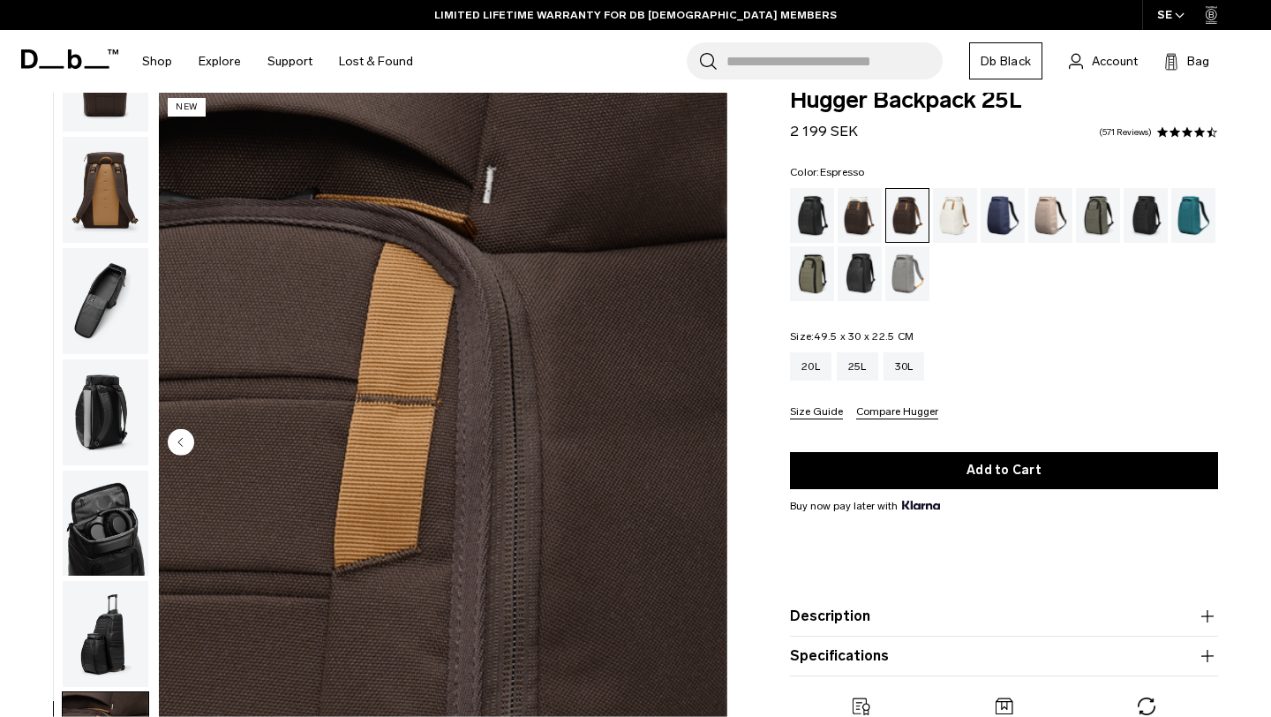
scroll to position [0, 0]
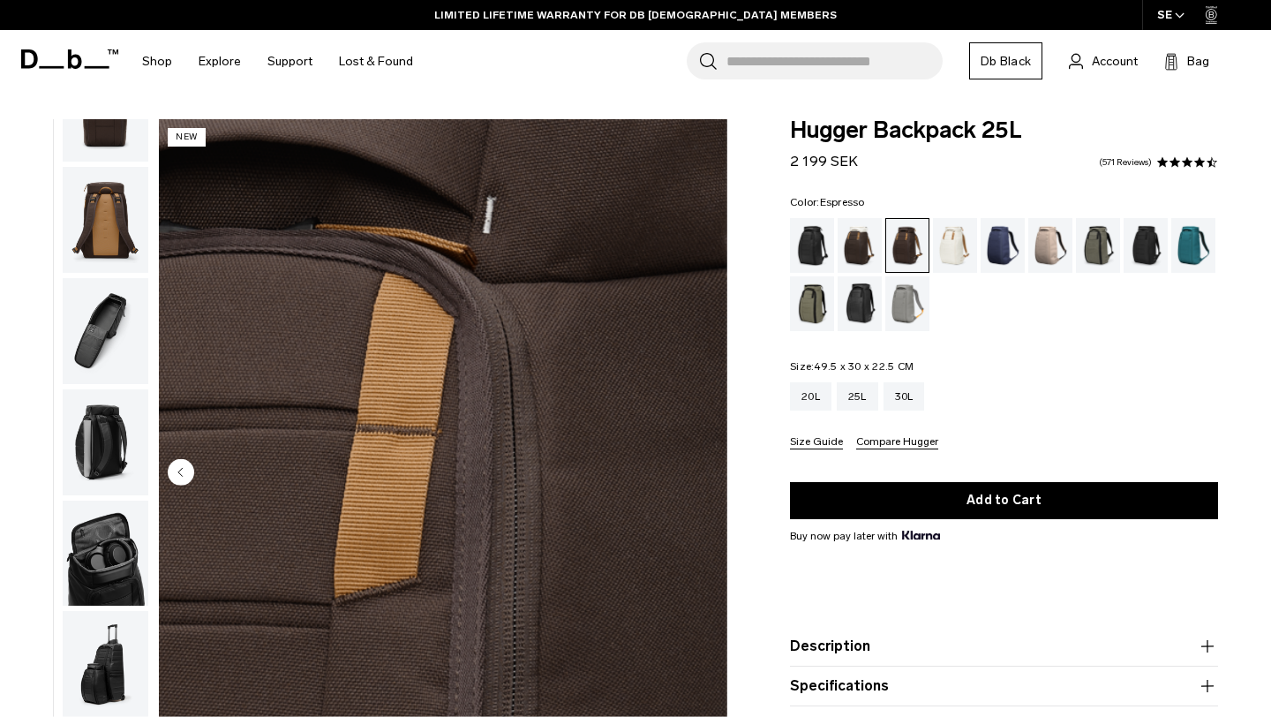
click at [108, 144] on img "button" at bounding box center [106, 109] width 86 height 106
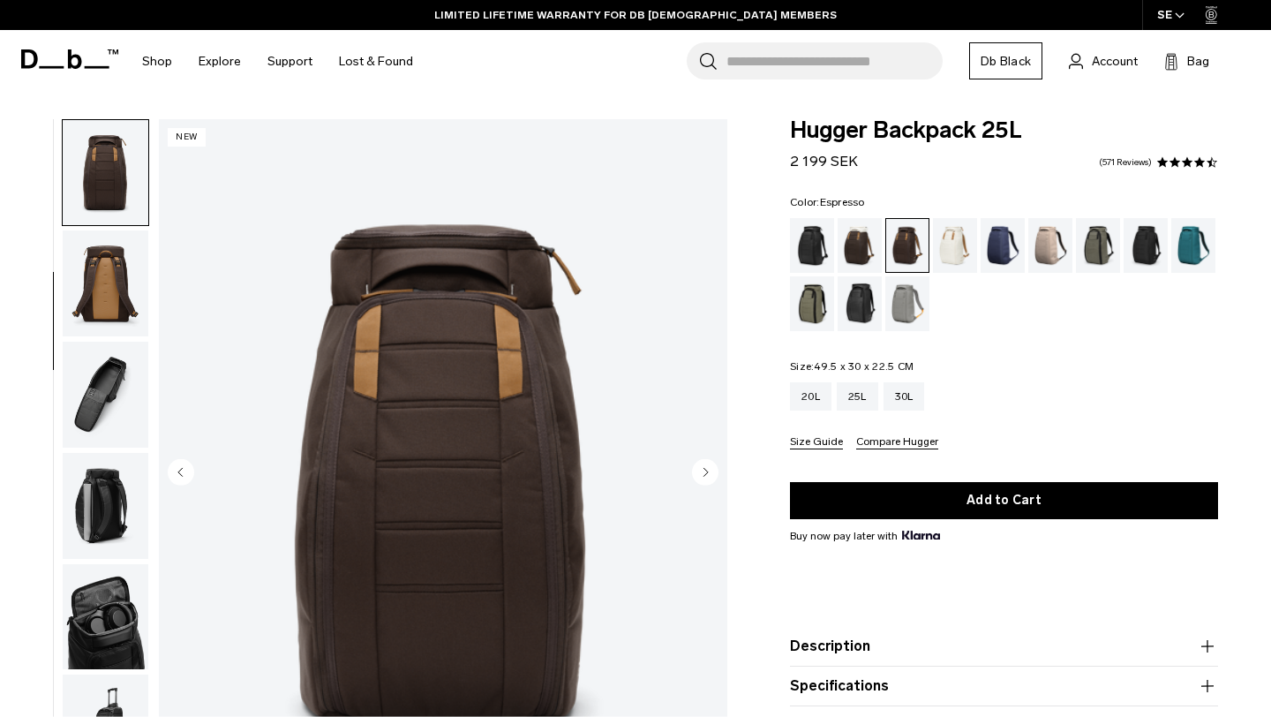
click at [123, 244] on img "button" at bounding box center [106, 283] width 86 height 106
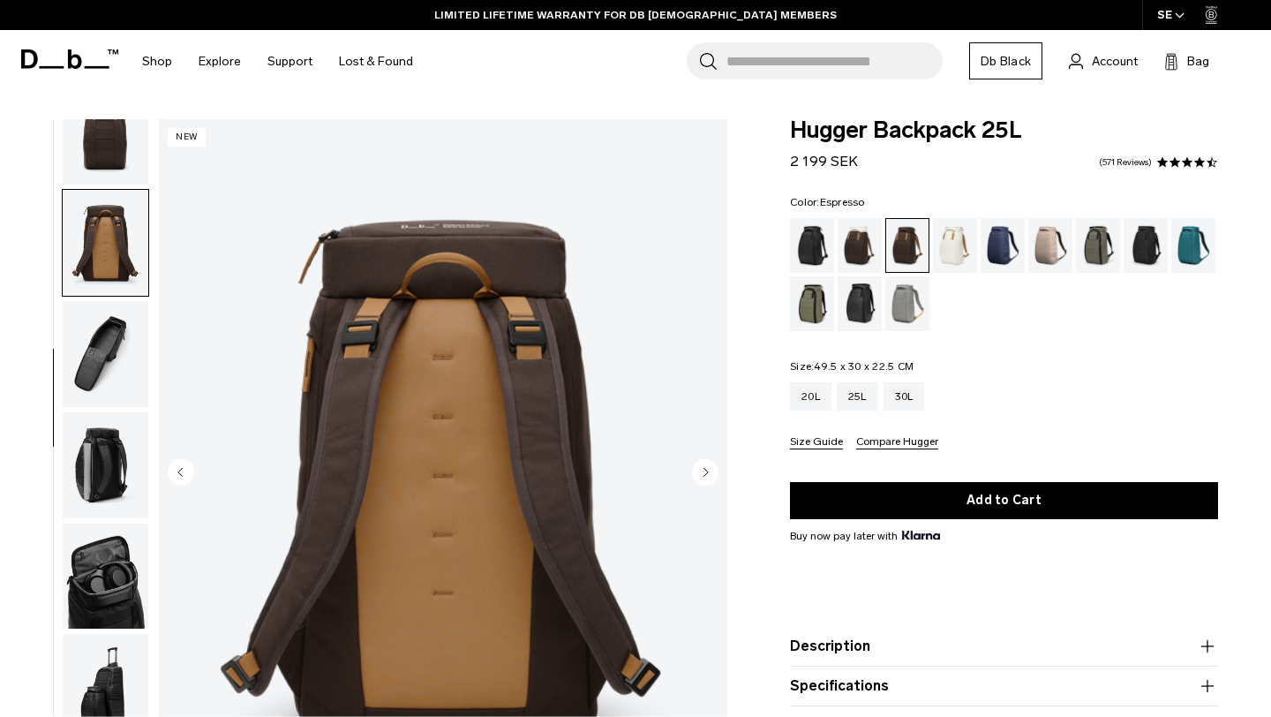
scroll to position [286, 0]
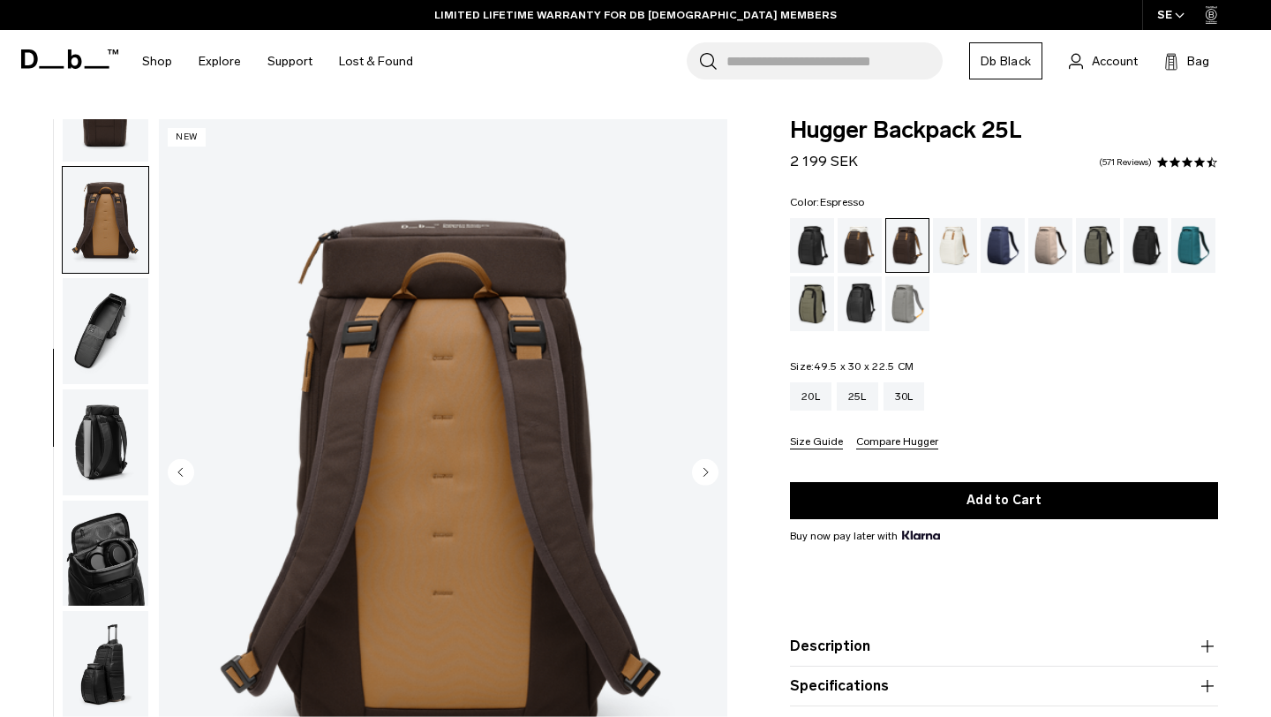
click at [119, 271] on img "button" at bounding box center [106, 220] width 86 height 106
click at [124, 310] on img "button" at bounding box center [106, 331] width 86 height 106
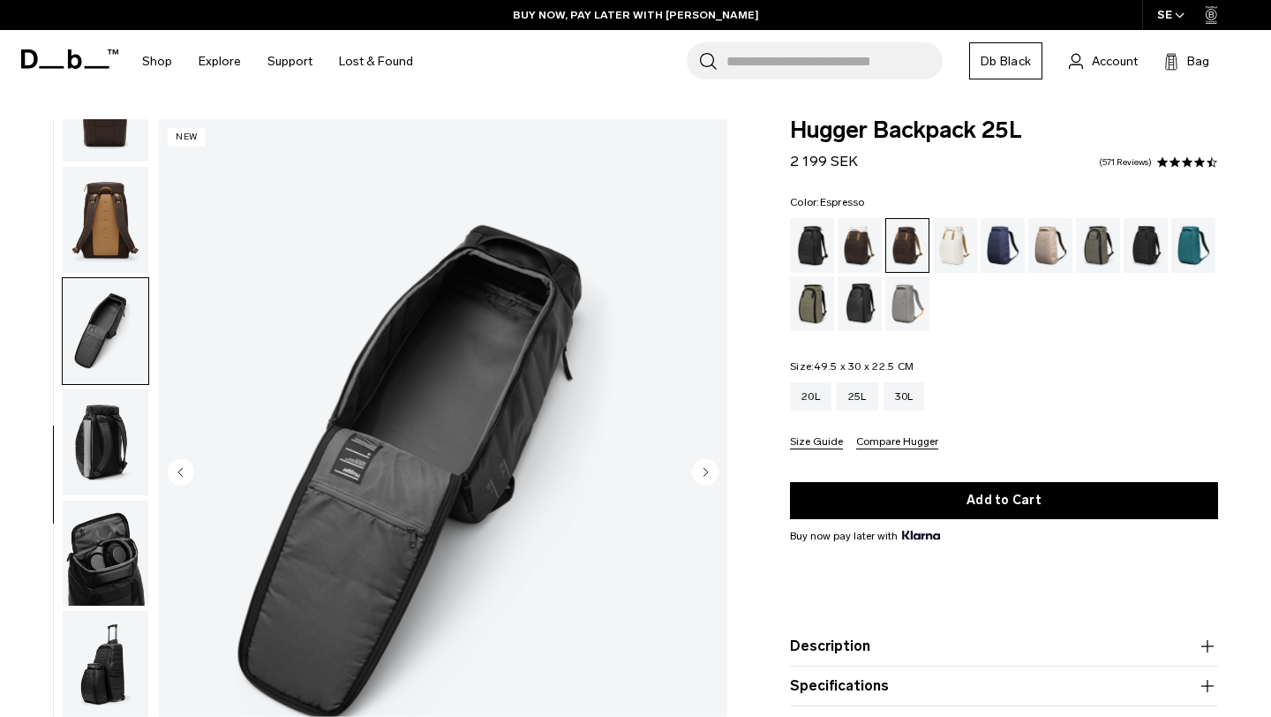
click at [119, 416] on img "button" at bounding box center [106, 442] width 86 height 106
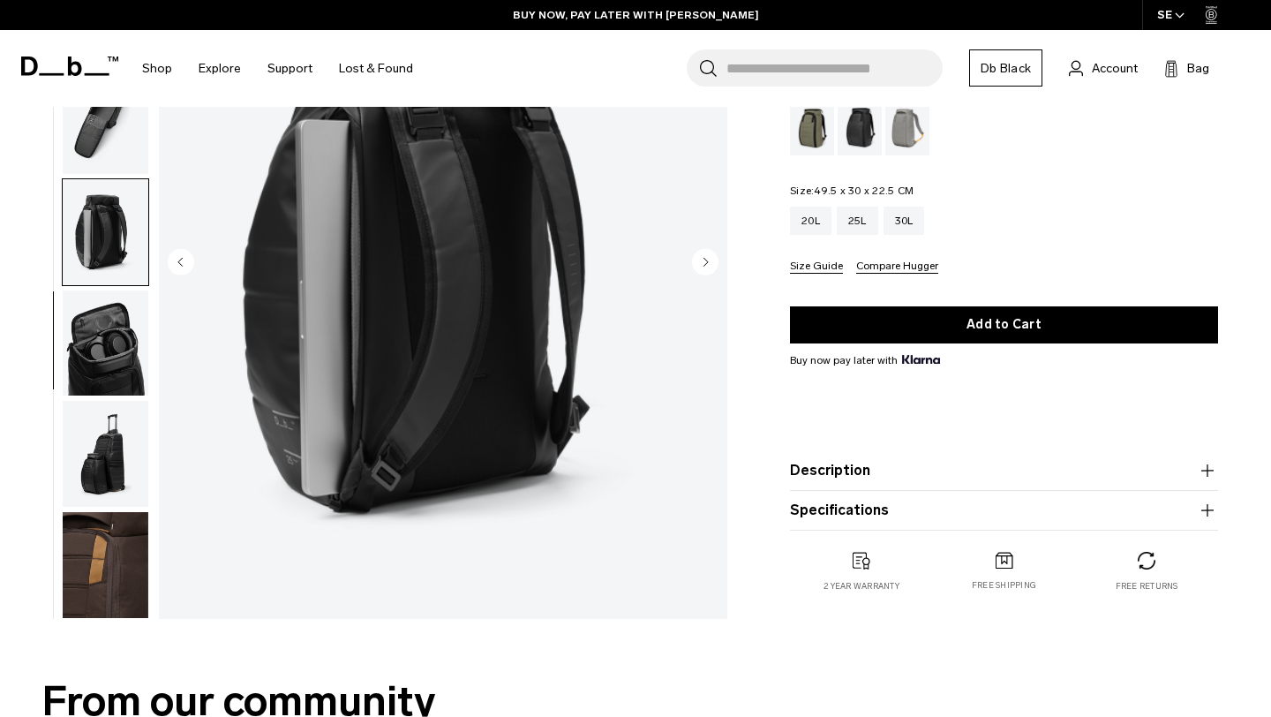
scroll to position [214, 0]
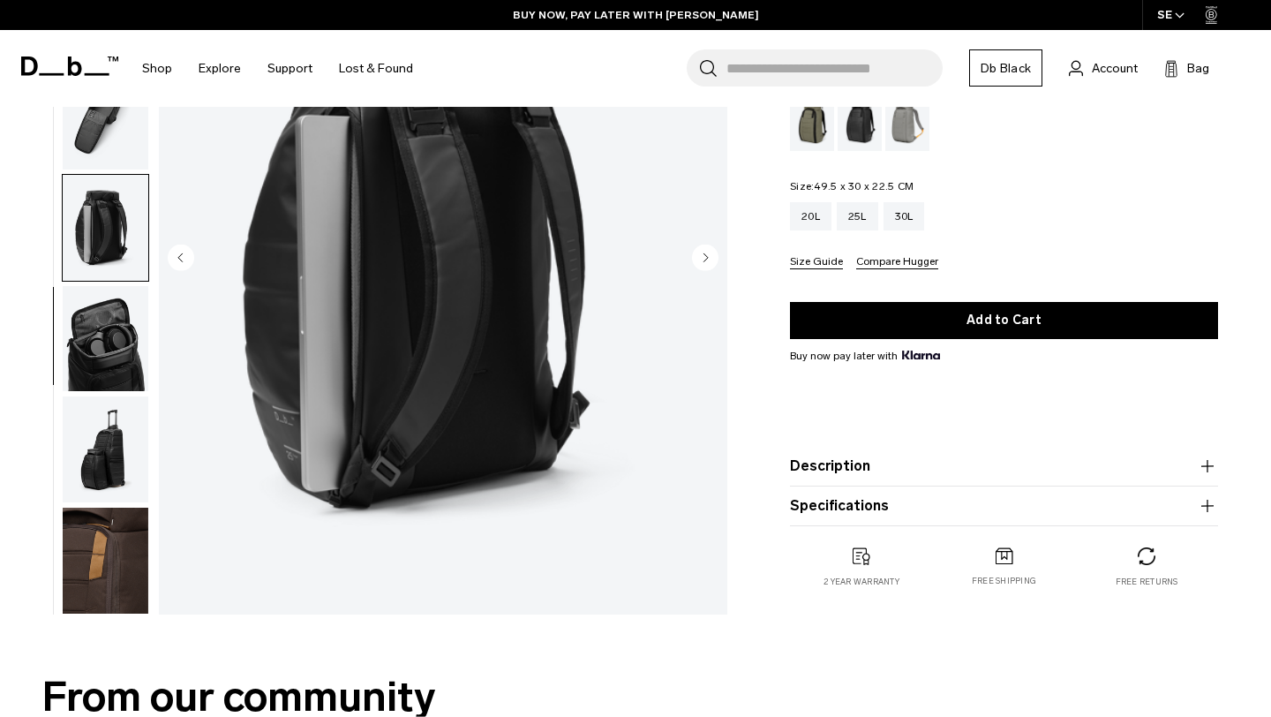
click at [119, 352] on img "button" at bounding box center [106, 339] width 86 height 106
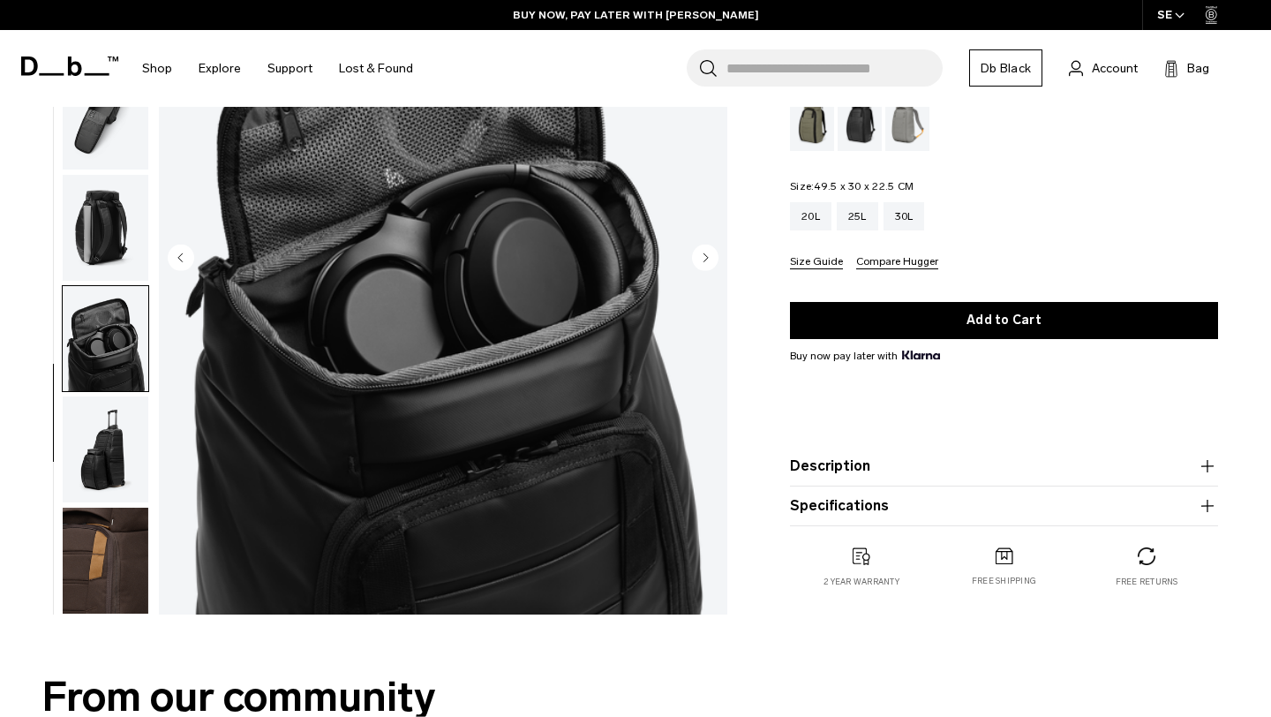
click at [120, 414] on img "button" at bounding box center [106, 449] width 86 height 106
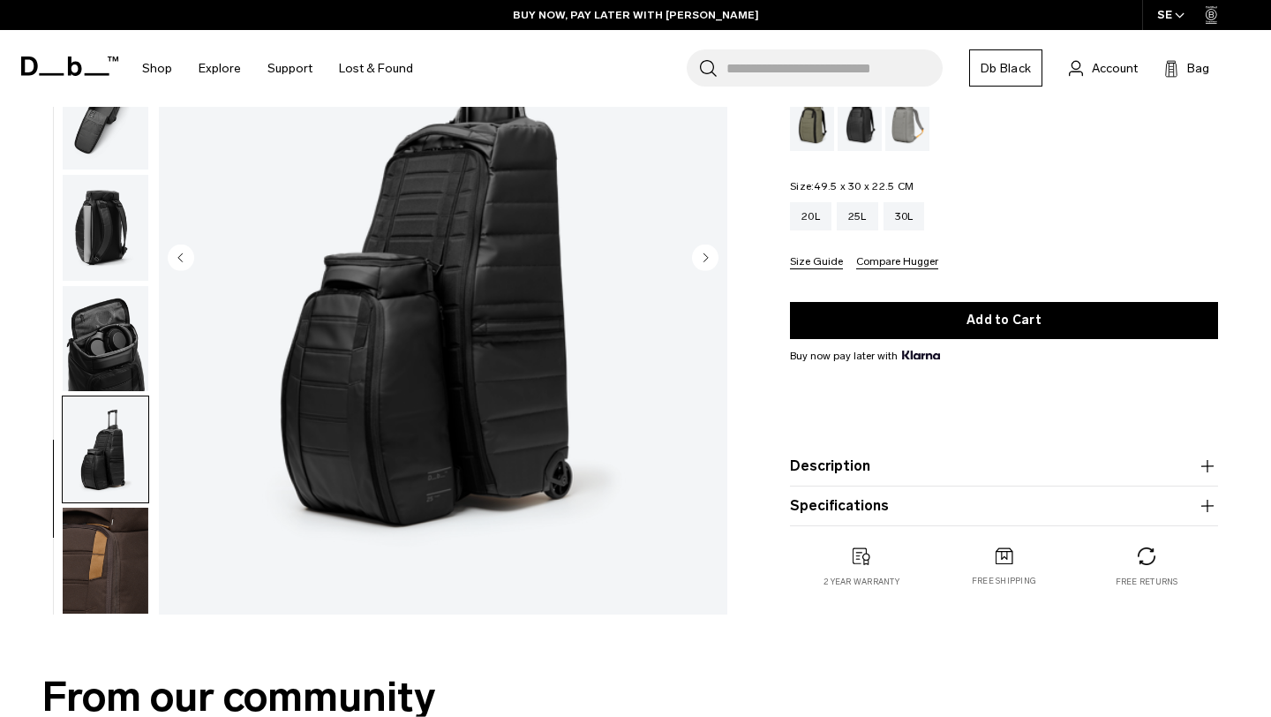
click at [119, 514] on img "button" at bounding box center [106, 560] width 86 height 106
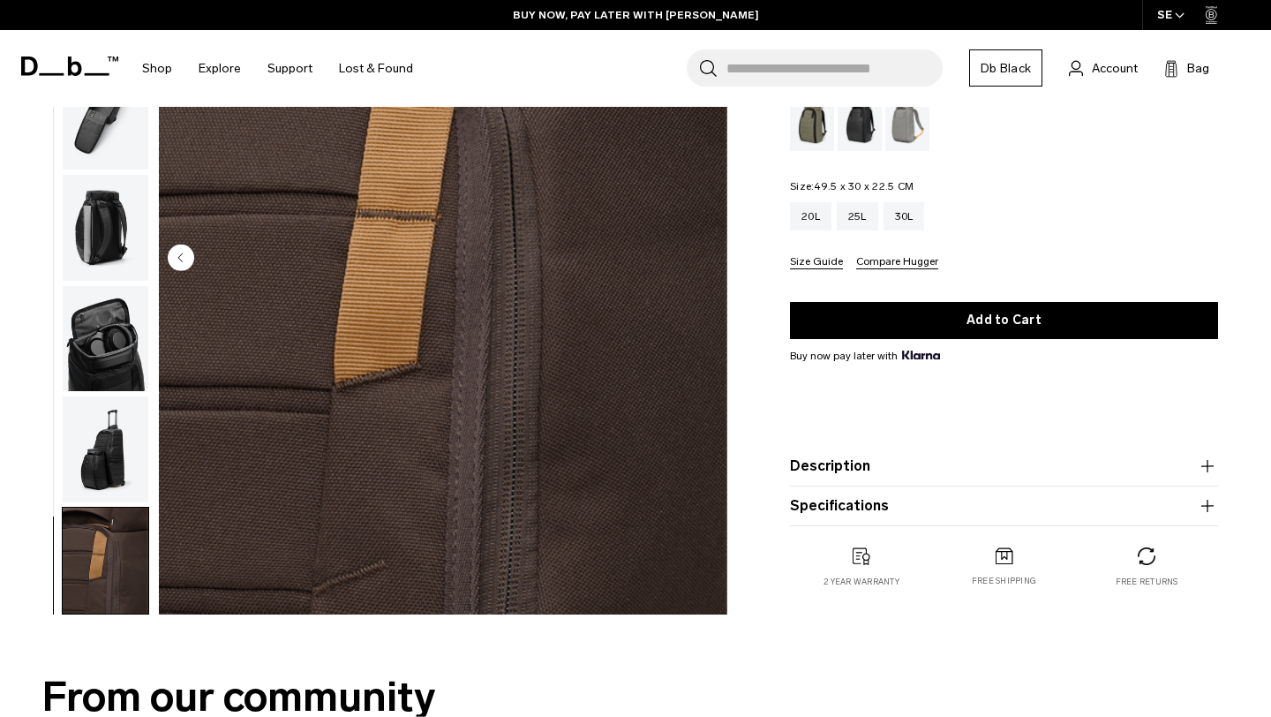
click at [118, 475] on img "button" at bounding box center [106, 449] width 86 height 106
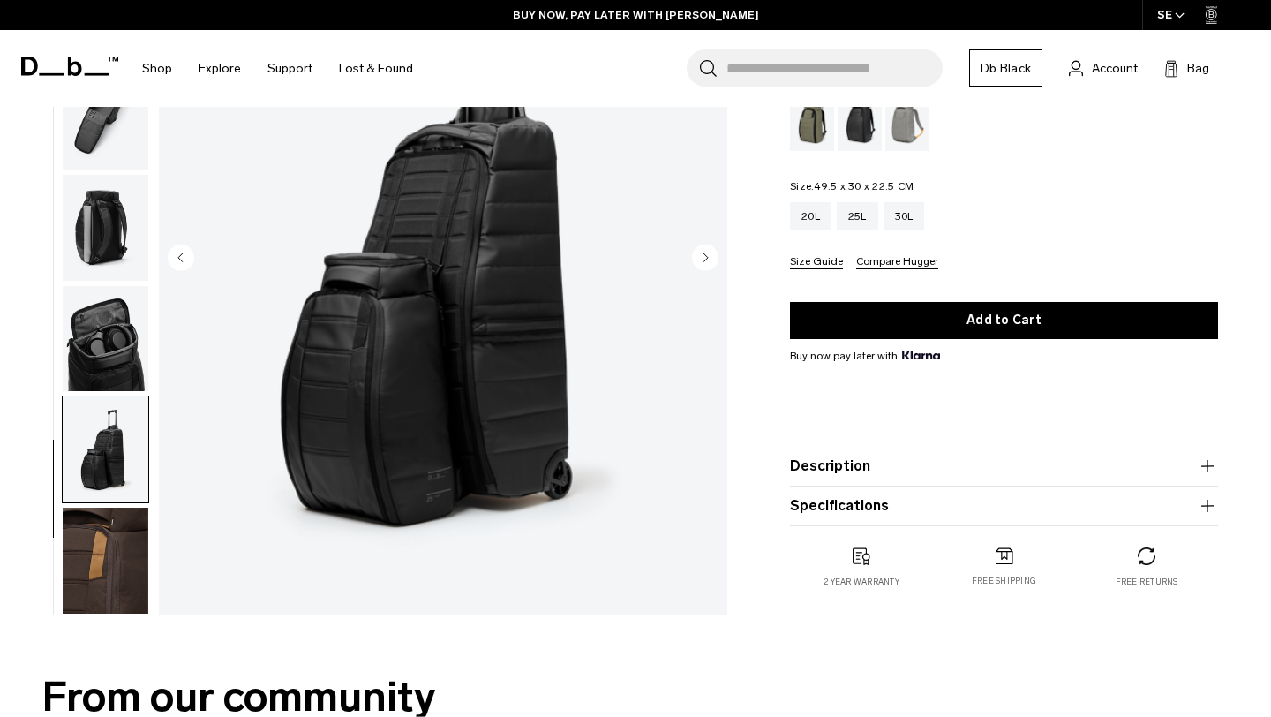
click at [118, 380] on img "button" at bounding box center [106, 339] width 86 height 106
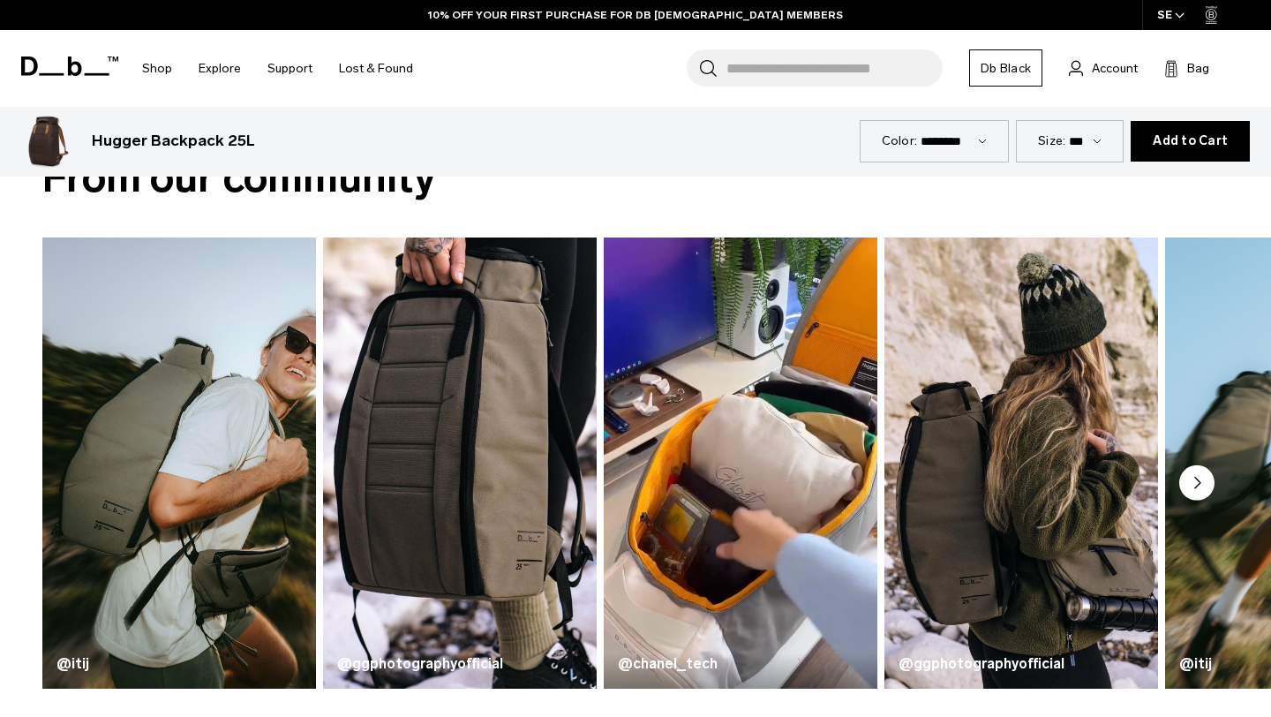
scroll to position [734, 0]
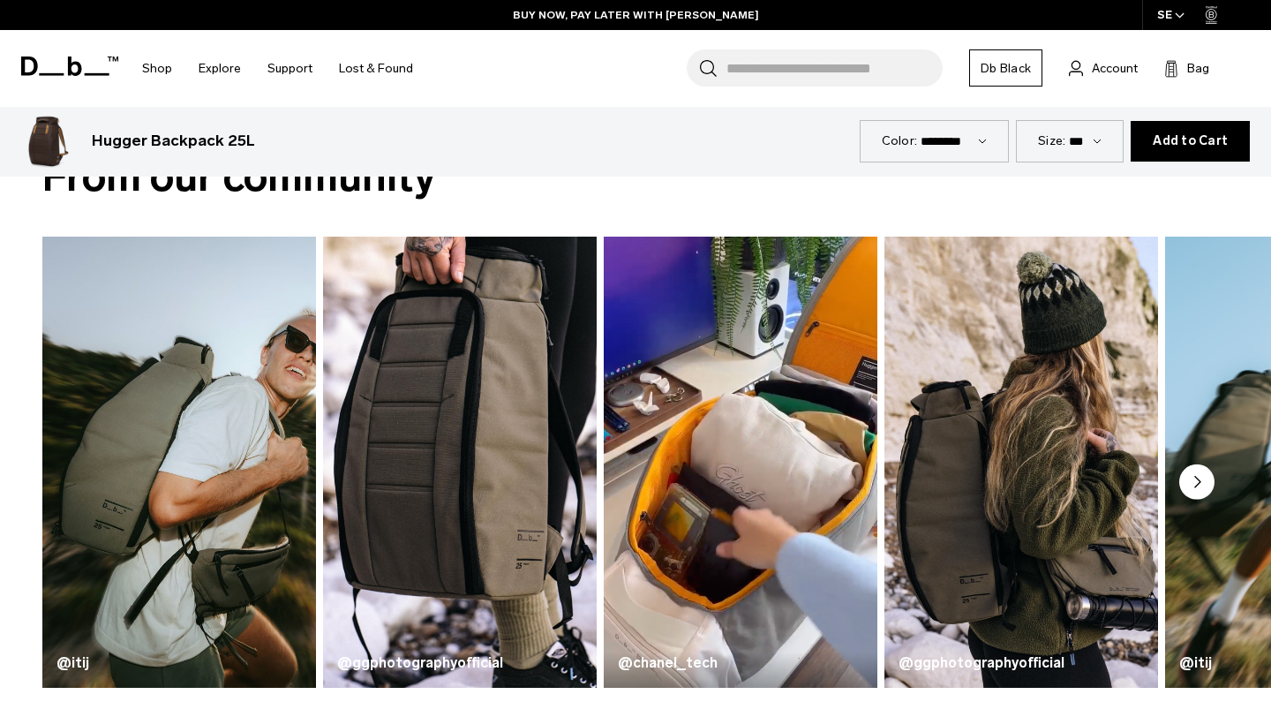
click at [1206, 472] on circle "Next slide" at bounding box center [1196, 481] width 35 height 35
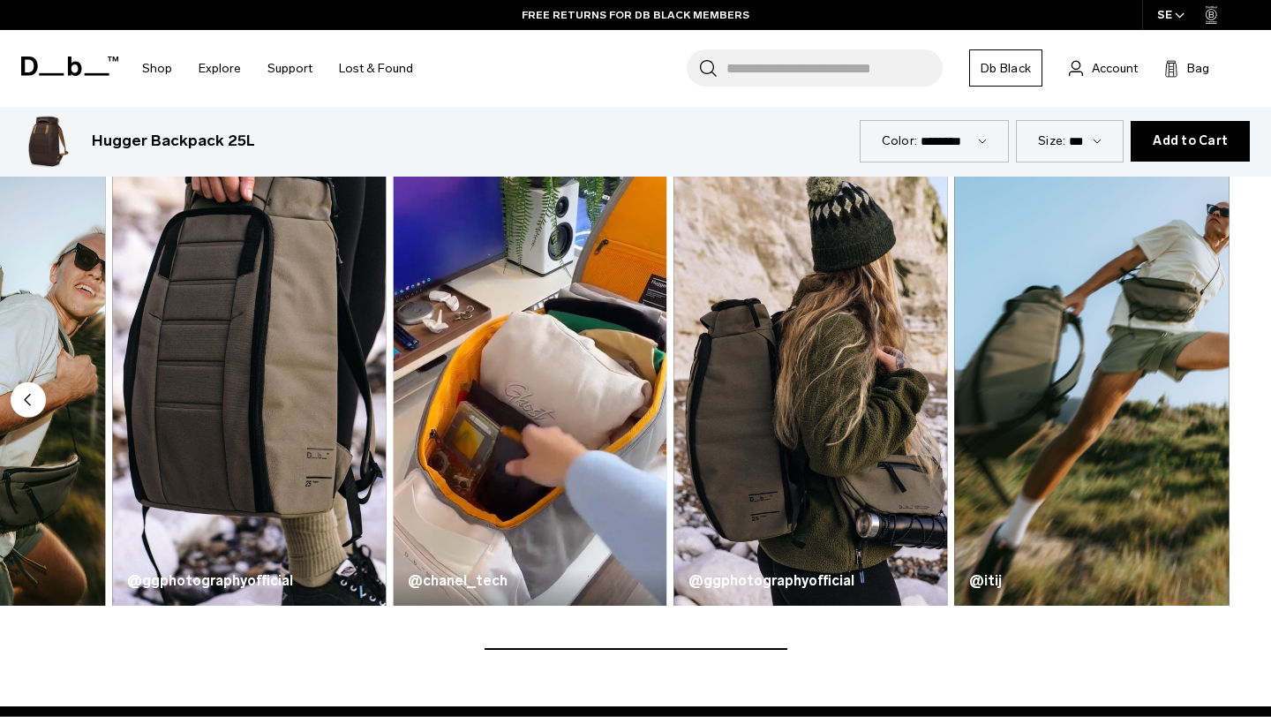
scroll to position [800, 0]
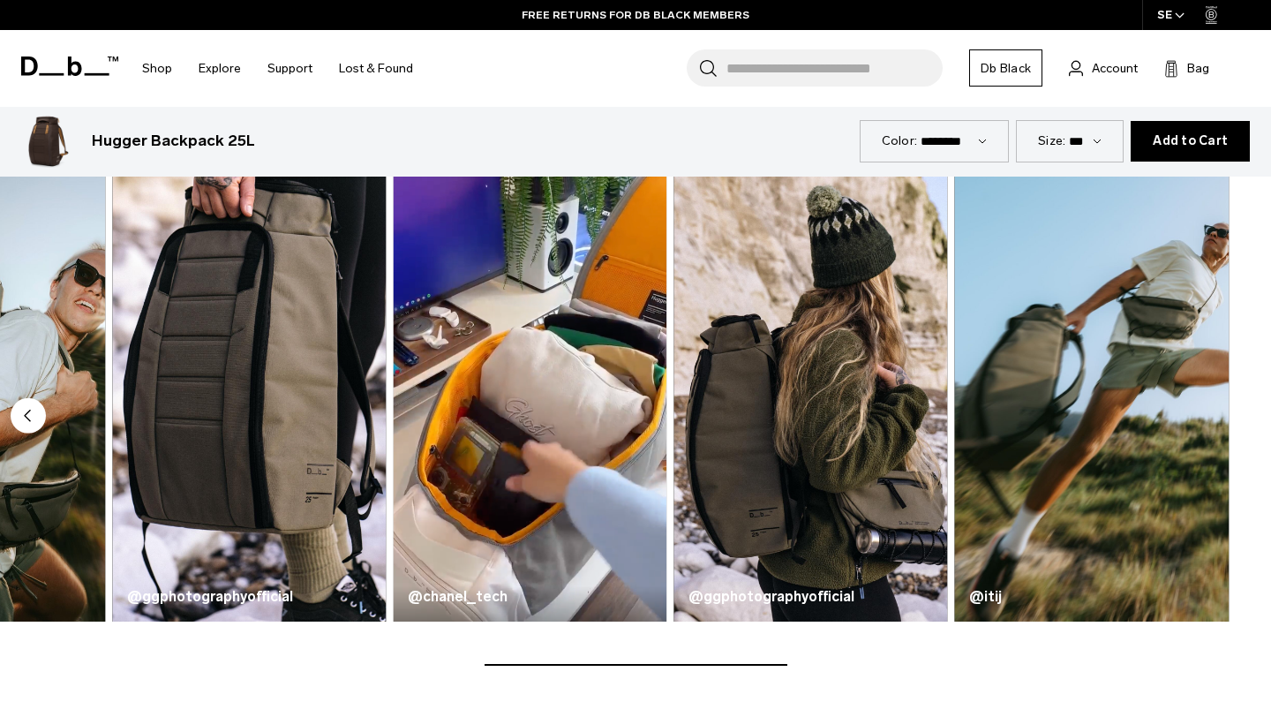
click at [29, 412] on icon "Previous slide" at bounding box center [27, 415] width 5 height 11
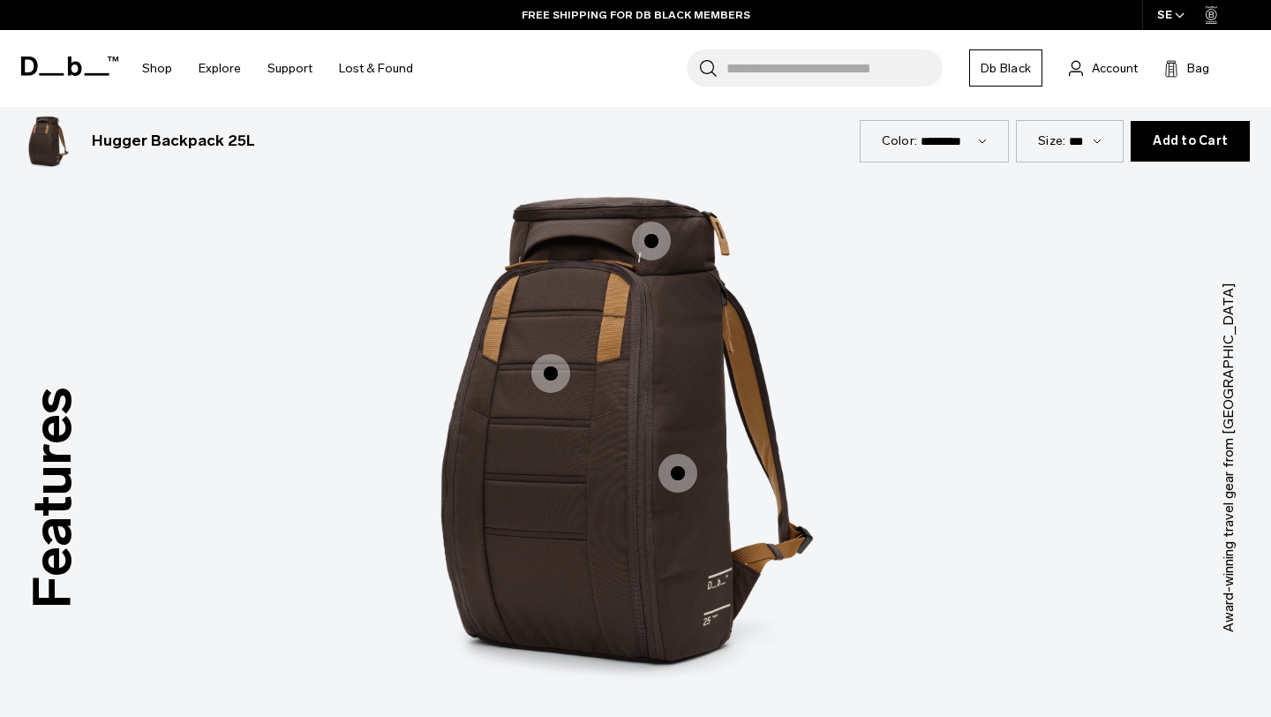
scroll to position [2116, 0]
click at [552, 377] on span "1 / 3" at bounding box center [550, 373] width 39 height 39
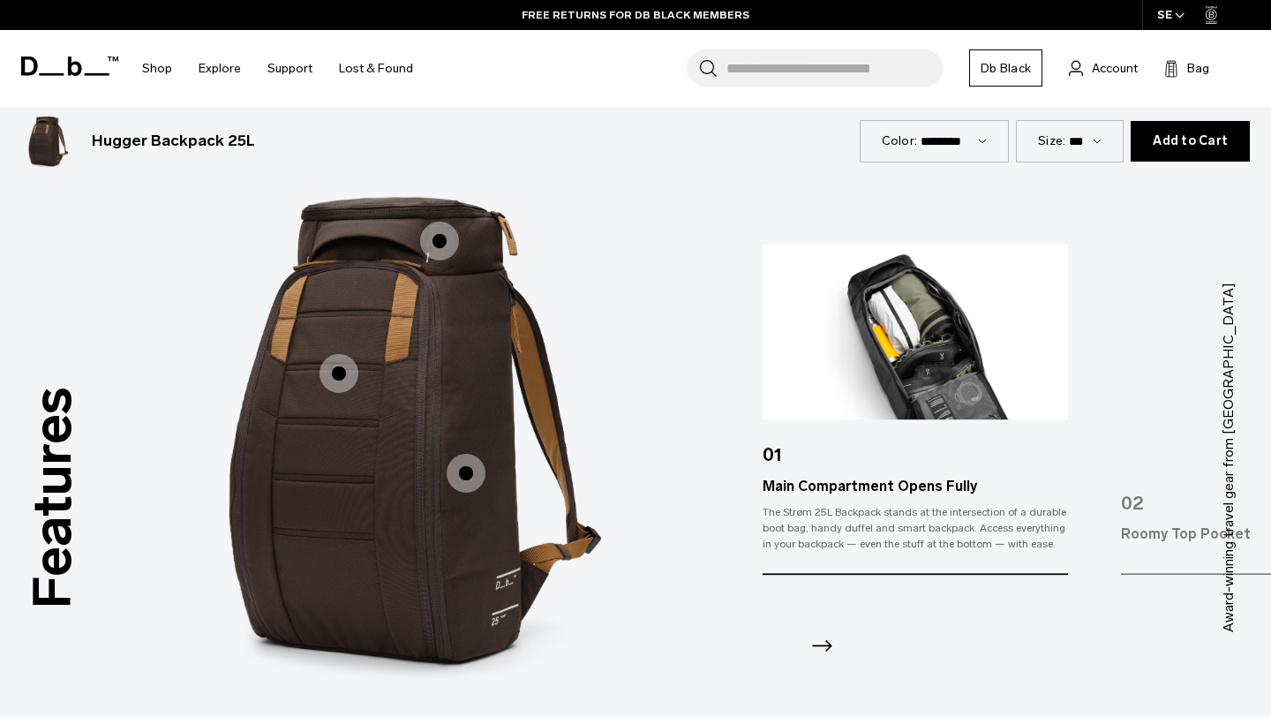
click at [464, 469] on span "1 / 3" at bounding box center [466, 473] width 39 height 39
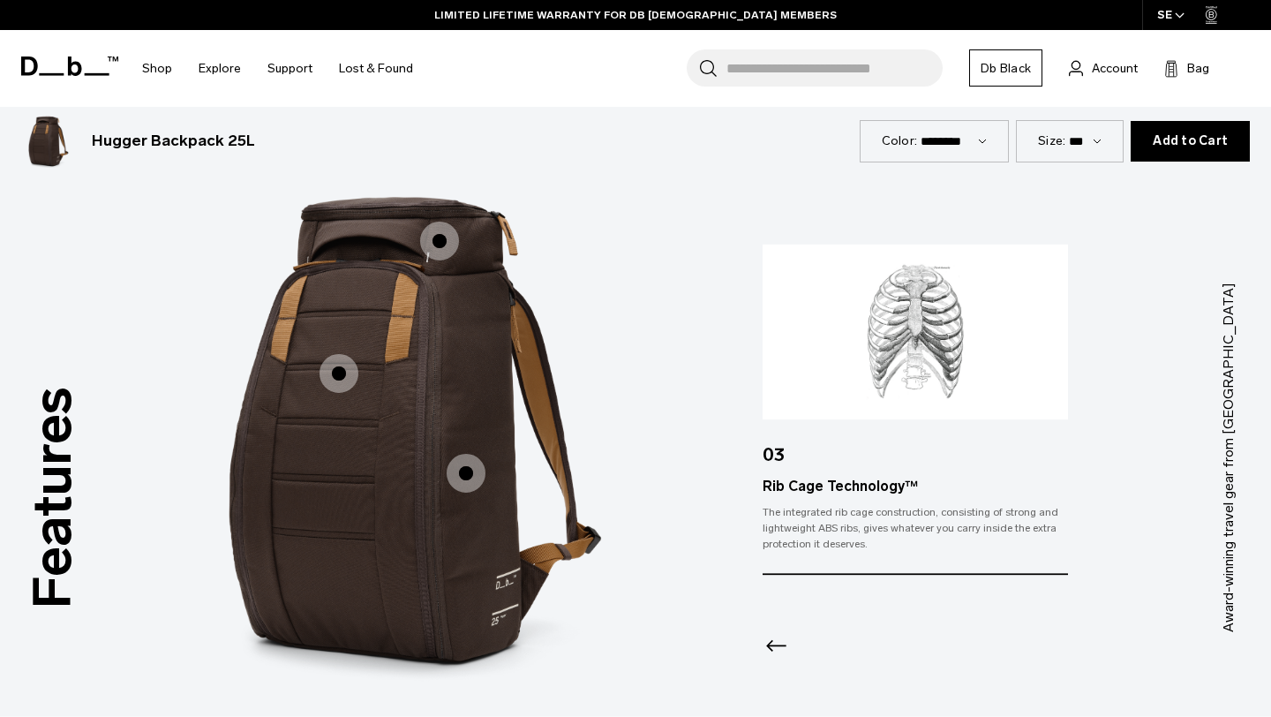
click at [442, 238] on span "1 / 3" at bounding box center [439, 241] width 39 height 39
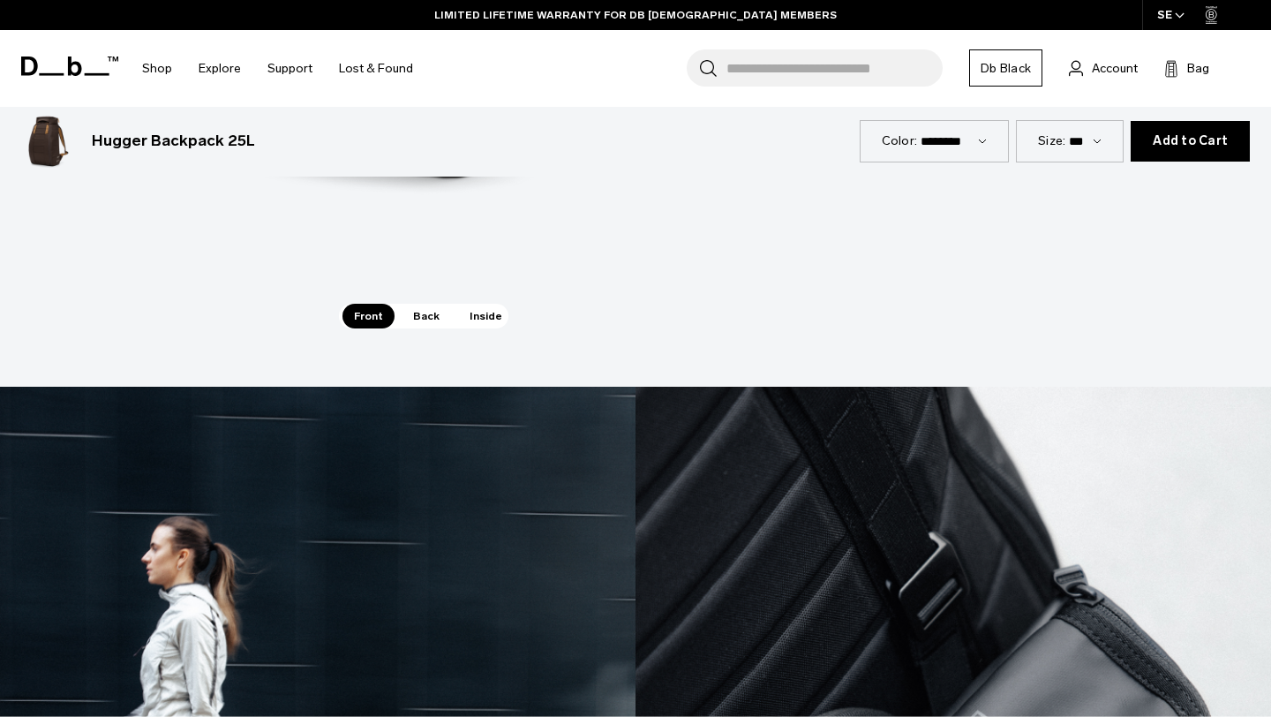
scroll to position [2642, 0]
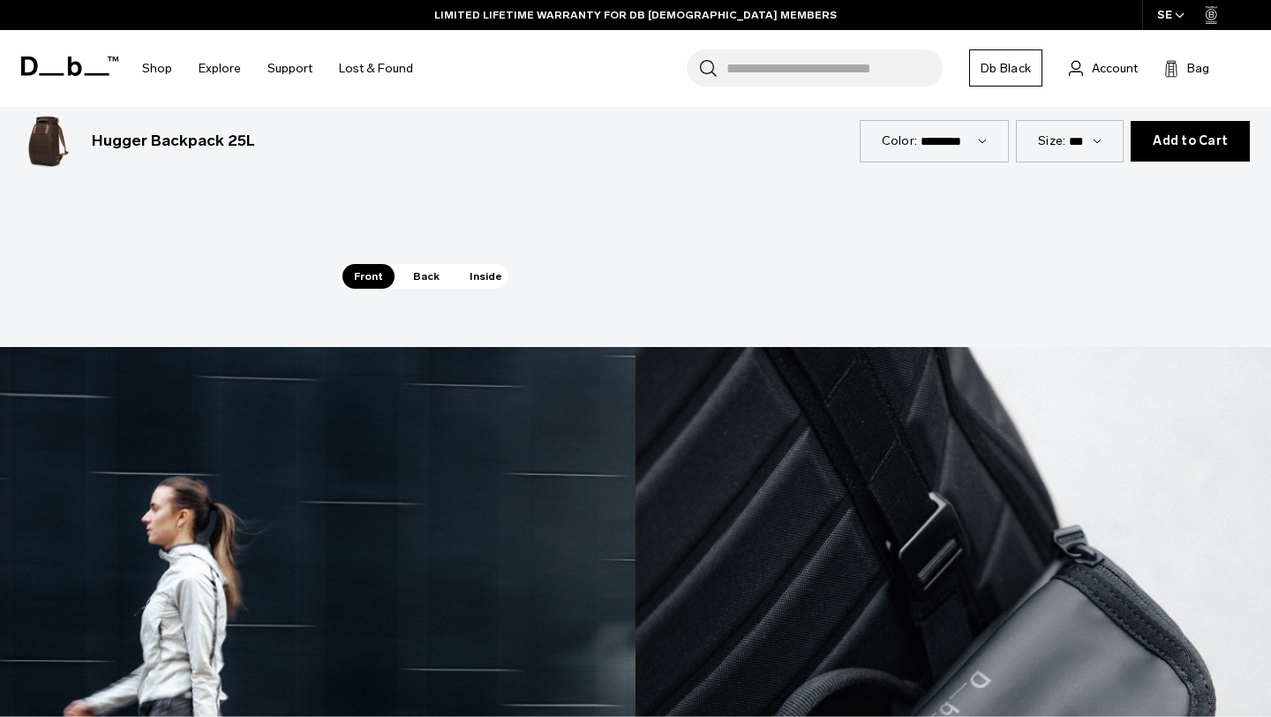
click at [435, 283] on span "Back" at bounding box center [426, 276] width 49 height 25
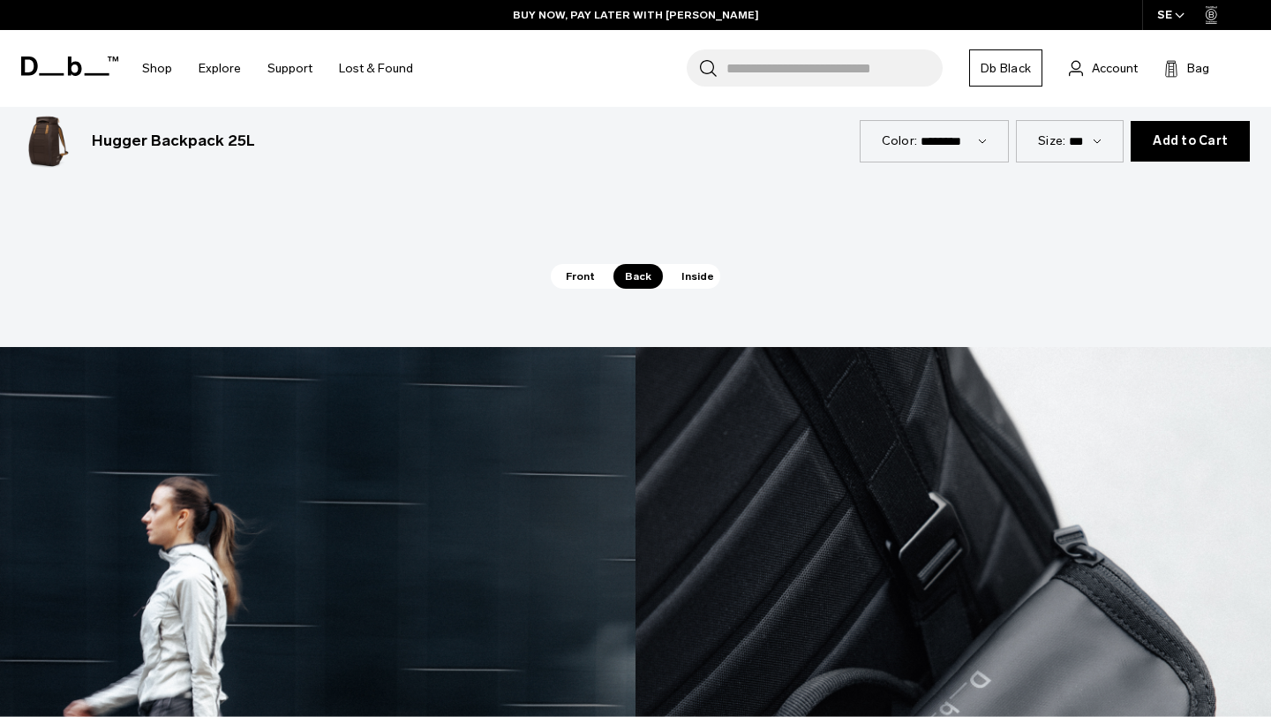
click at [697, 264] on span "Inside" at bounding box center [698, 276] width 56 height 25
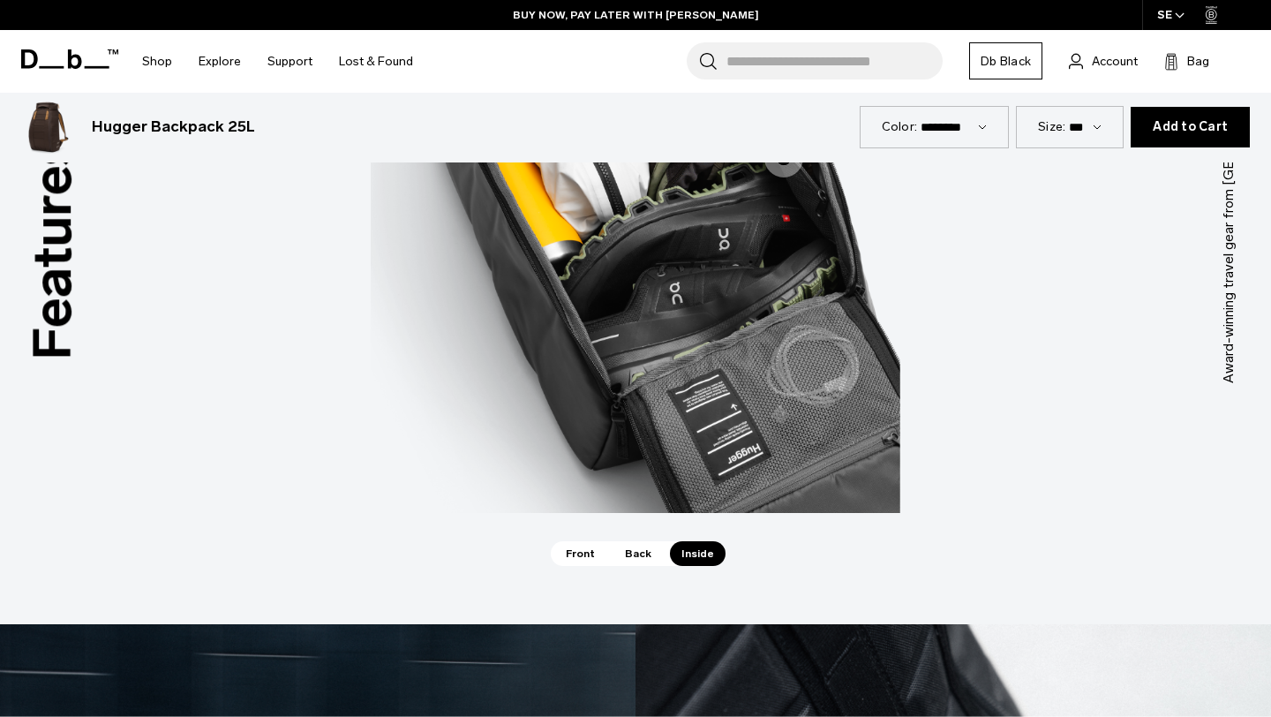
scroll to position [2385, 0]
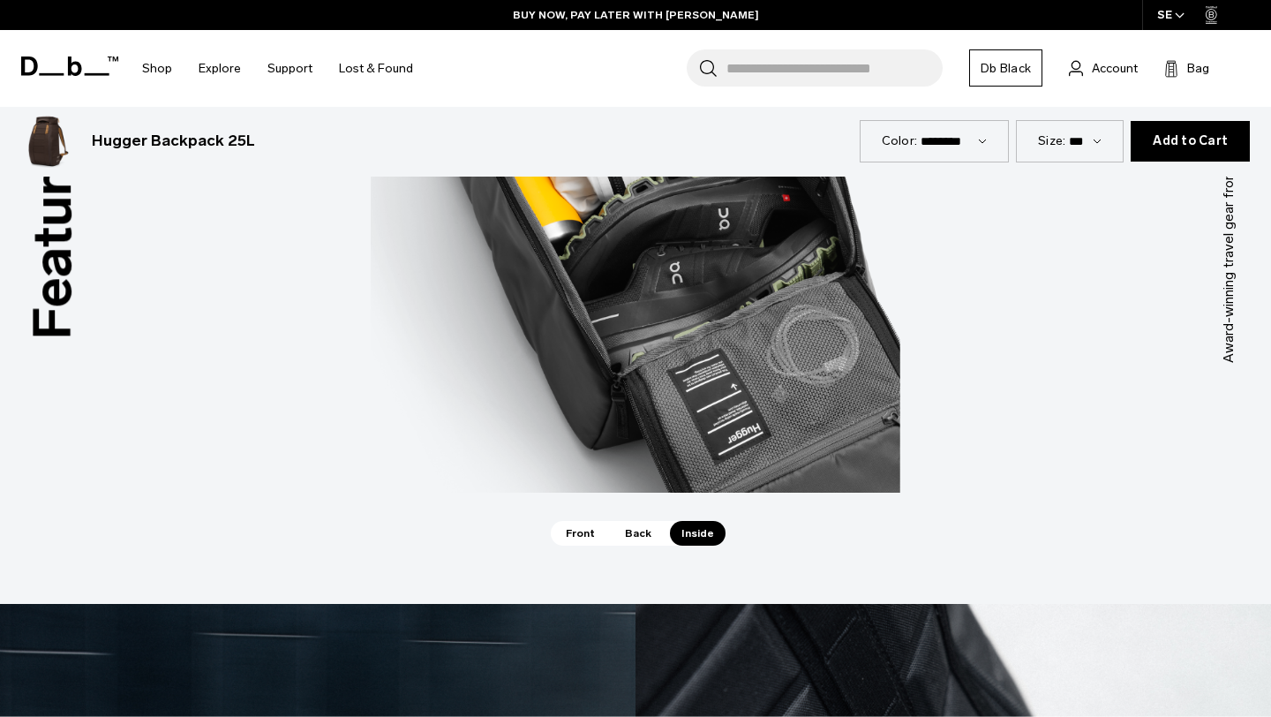
click at [637, 531] on span "Back" at bounding box center [637, 533] width 49 height 25
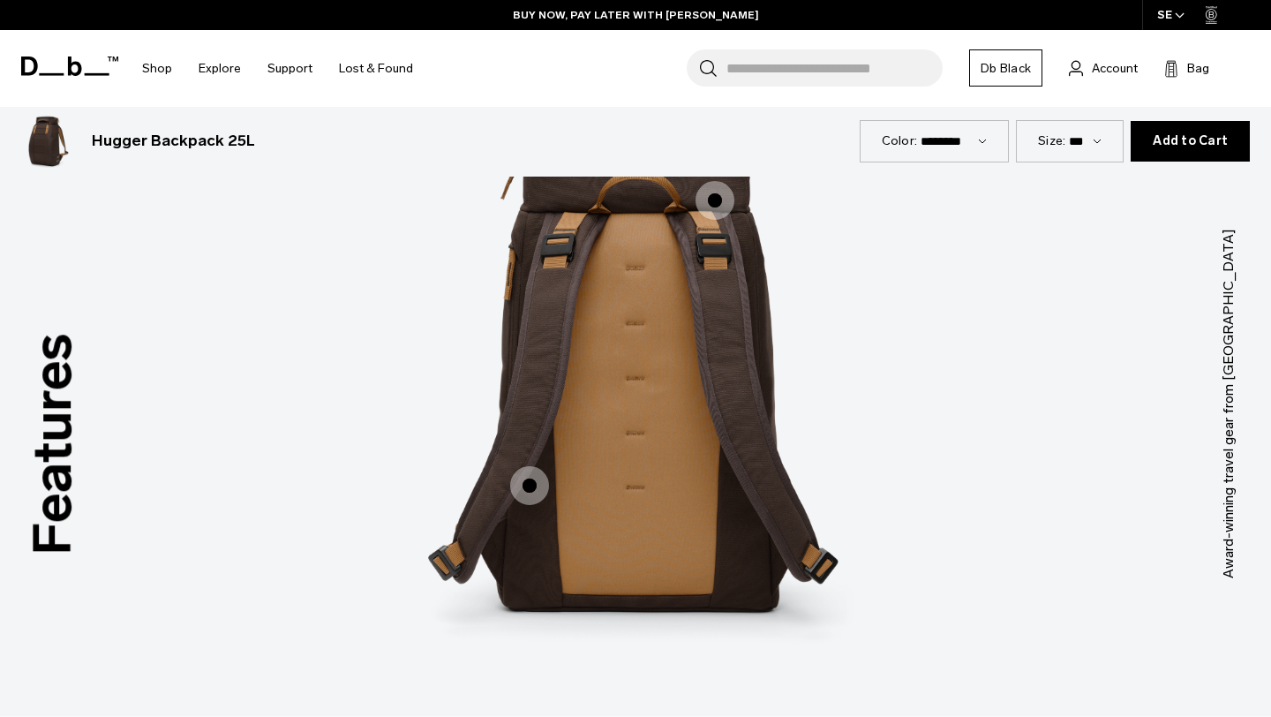
scroll to position [2145, 0]
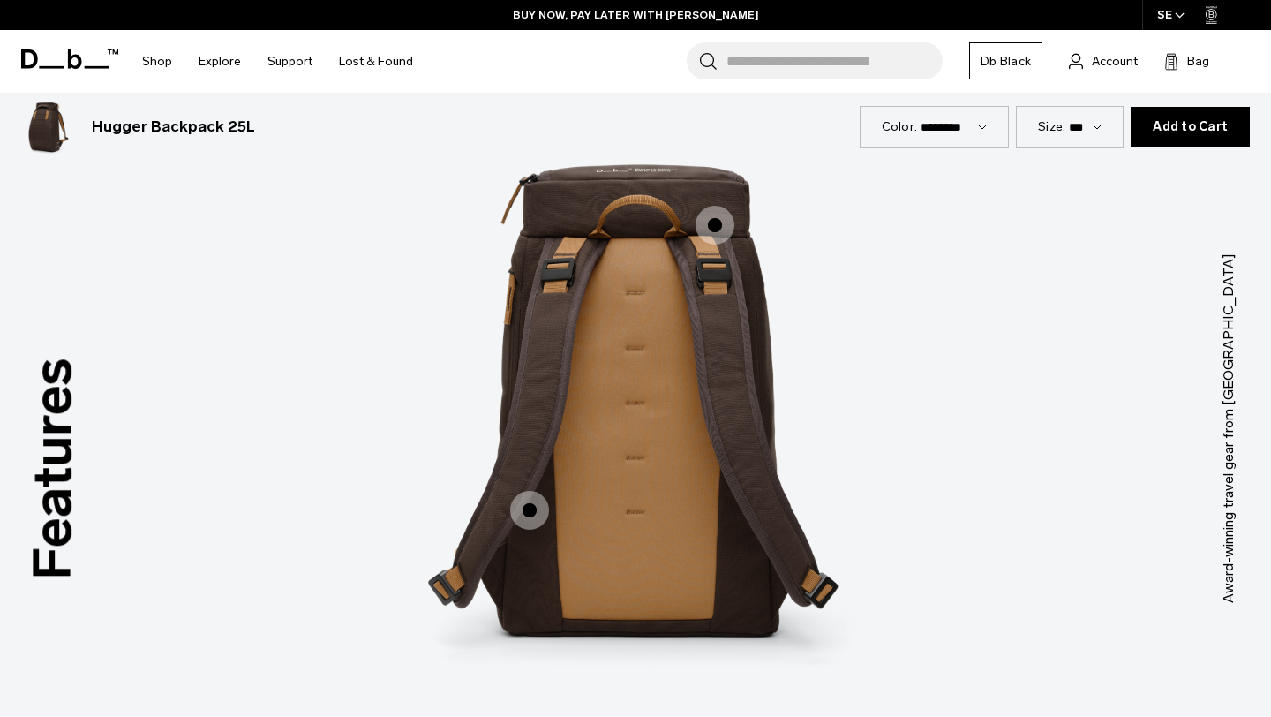
click at [521, 513] on span "2 / 3" at bounding box center [529, 510] width 39 height 39
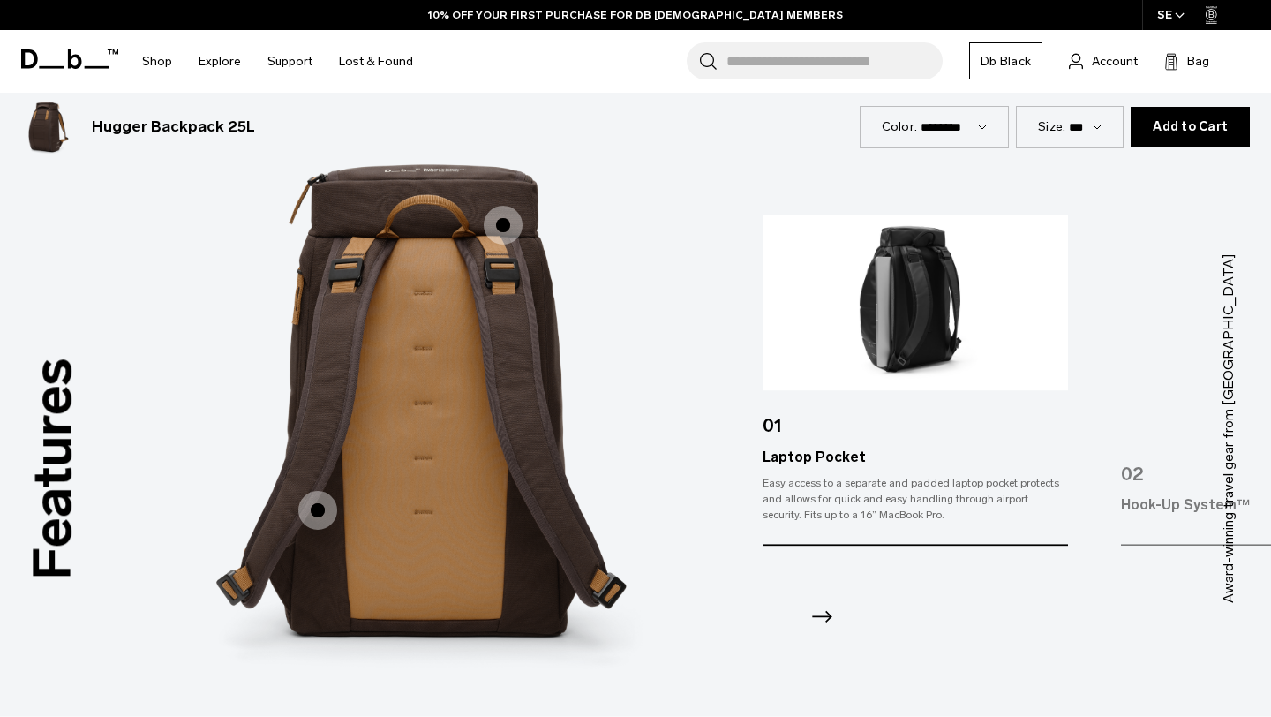
click at [820, 618] on icon "Next slide" at bounding box center [822, 617] width 28 height 28
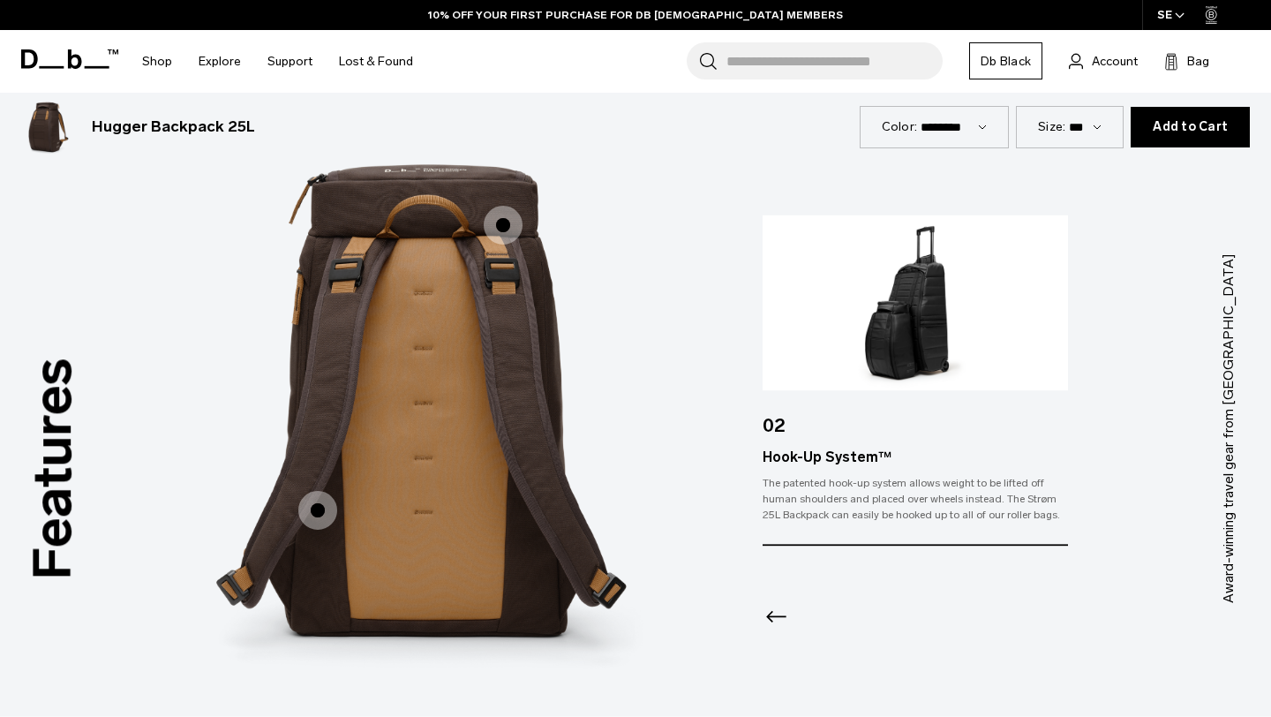
click at [820, 618] on div at bounding box center [914, 593] width 305 height 95
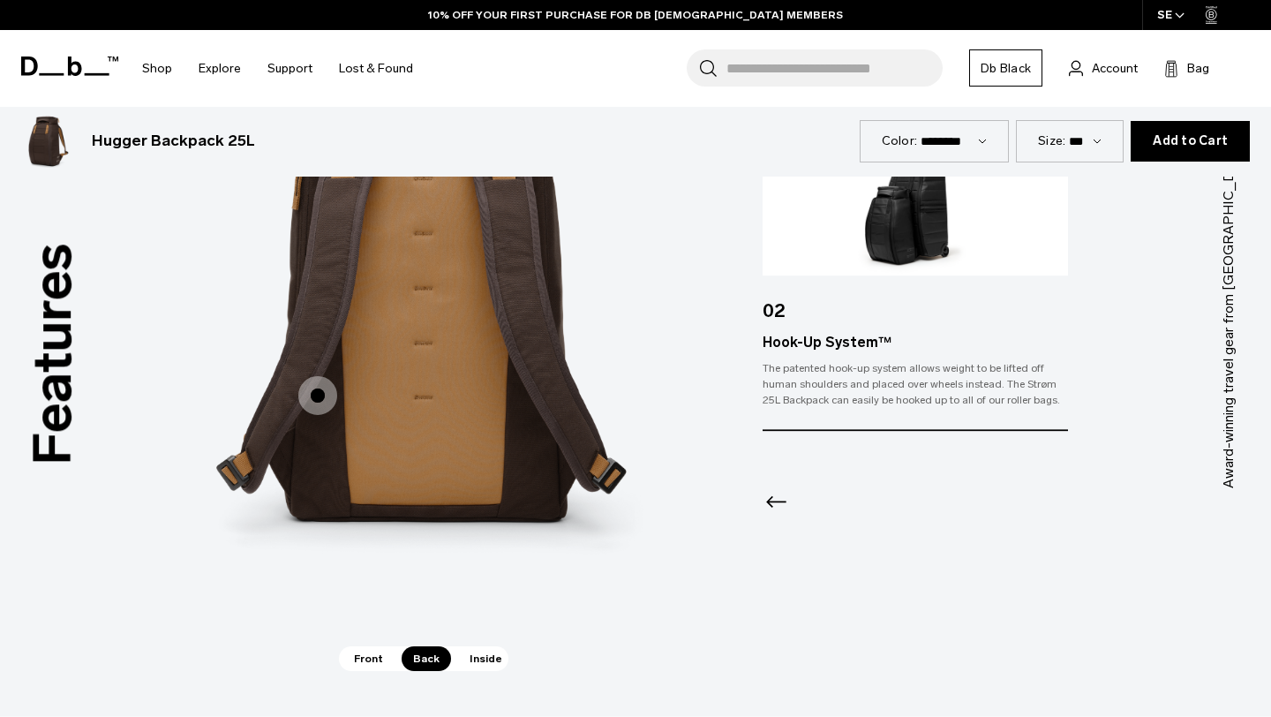
scroll to position [2306, 0]
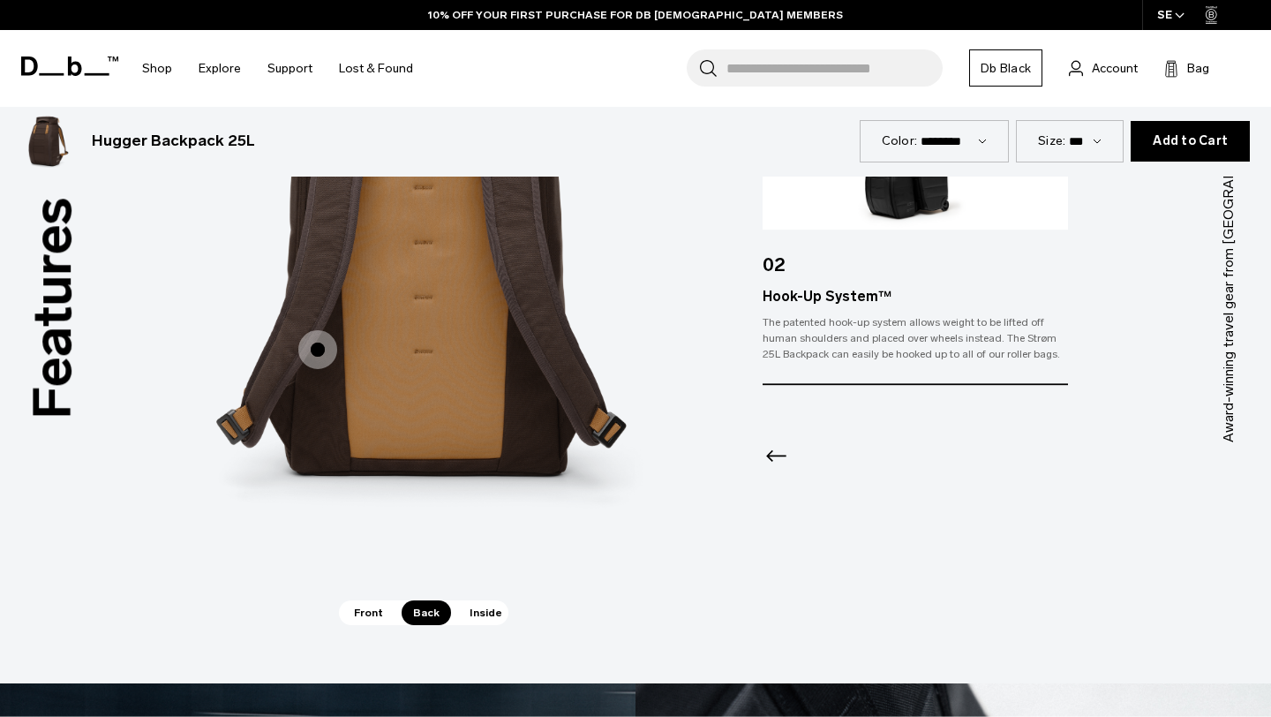
click at [478, 611] on span "Inside" at bounding box center [486, 612] width 56 height 25
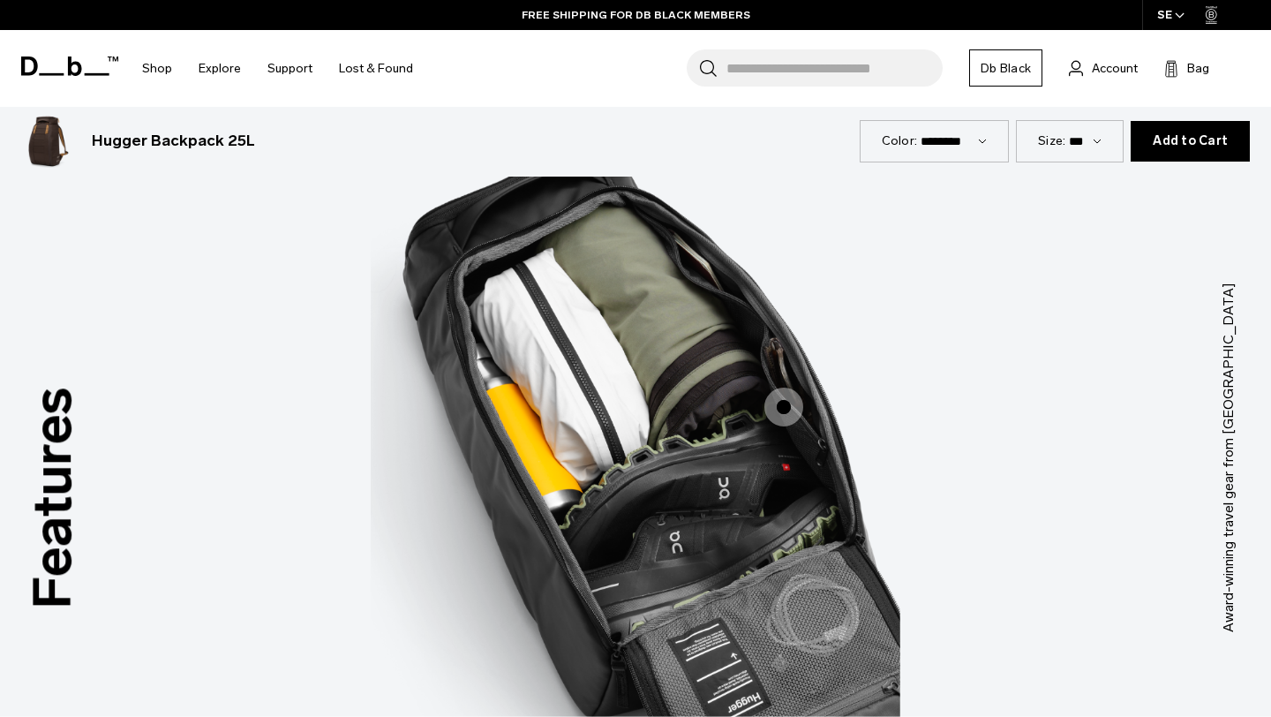
scroll to position [2118, 0]
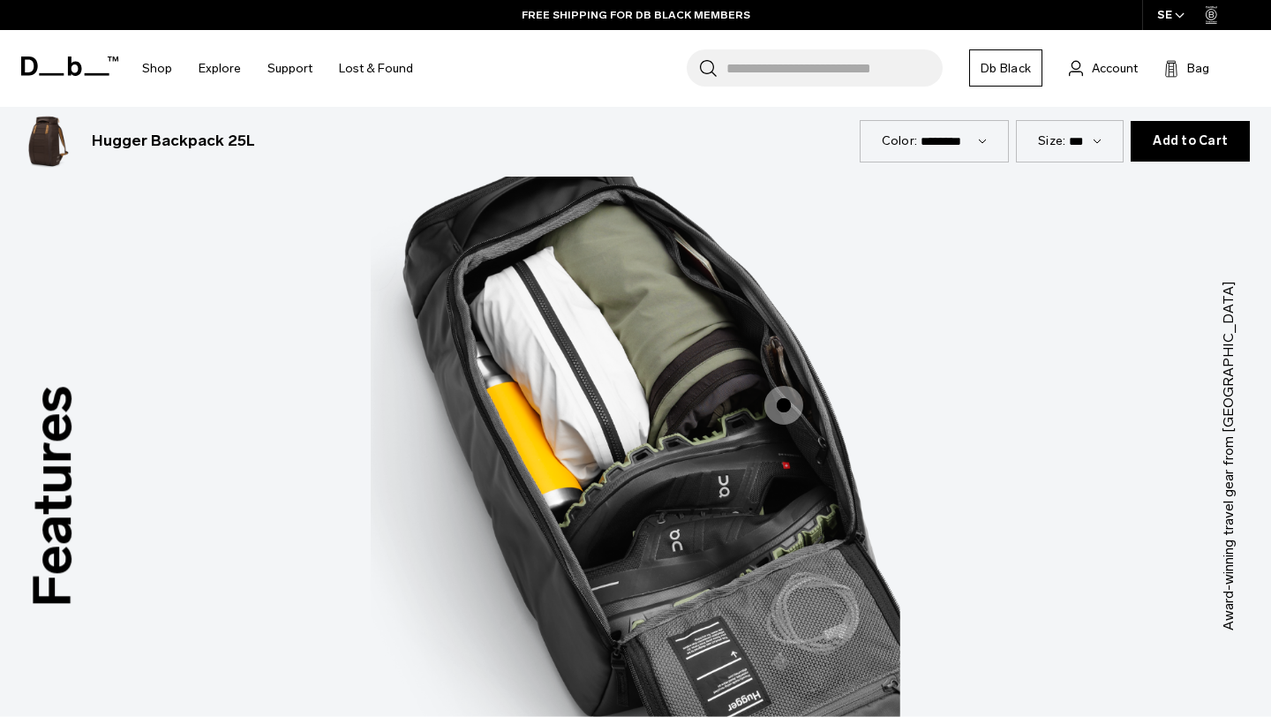
click at [785, 406] on span "3 / 3" at bounding box center [783, 405] width 39 height 39
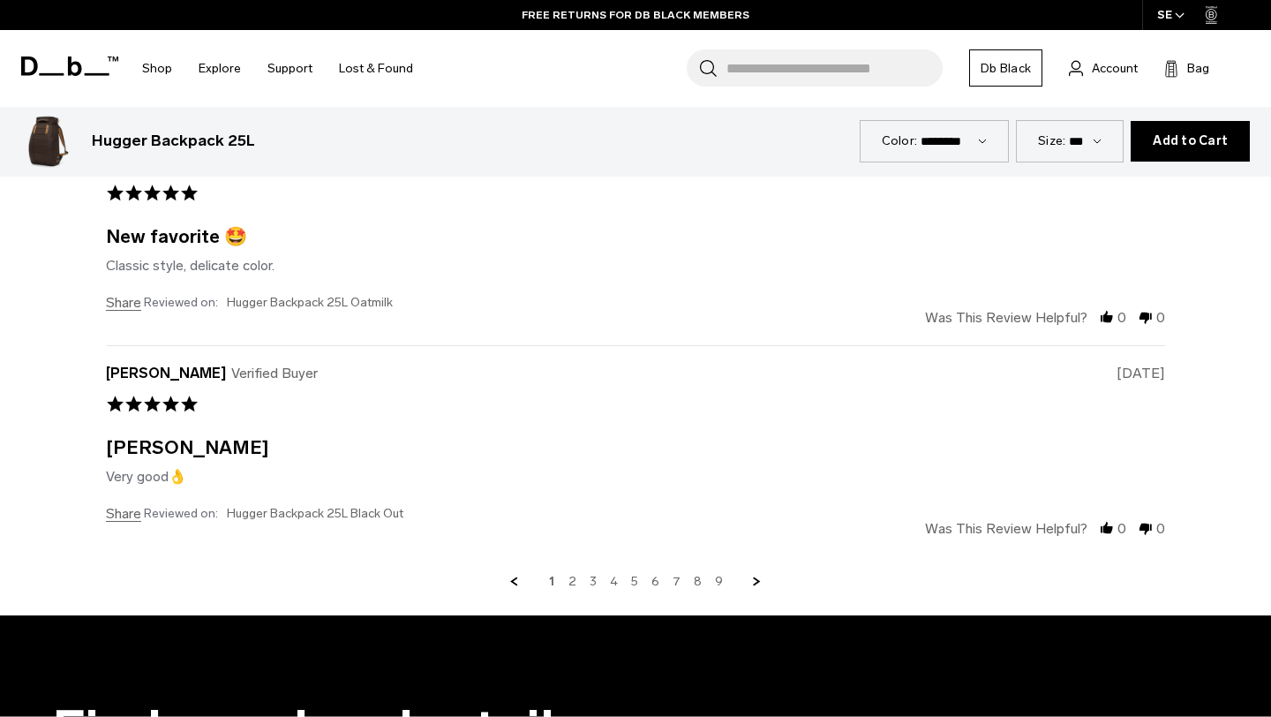
scroll to position [6508, 0]
